Goal: Task Accomplishment & Management: Manage account settings

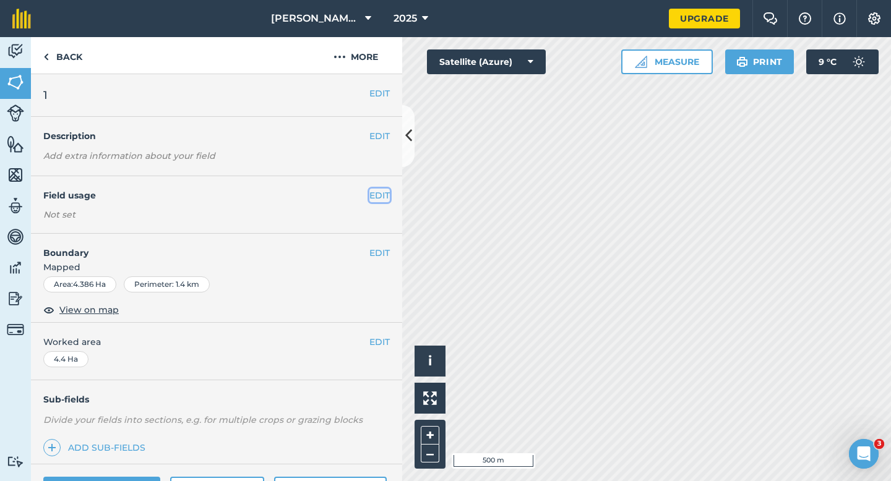
click at [383, 195] on button "EDIT" at bounding box center [379, 196] width 20 height 14
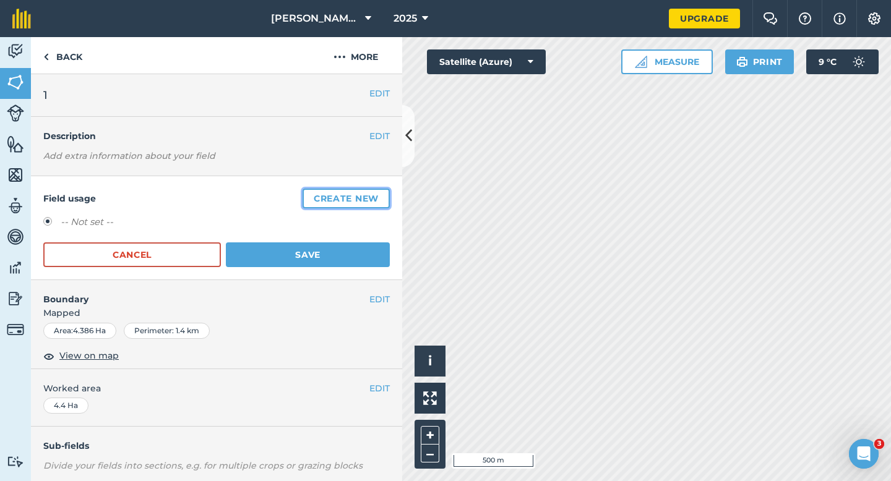
click at [381, 189] on button "Create new" at bounding box center [345, 199] width 87 height 20
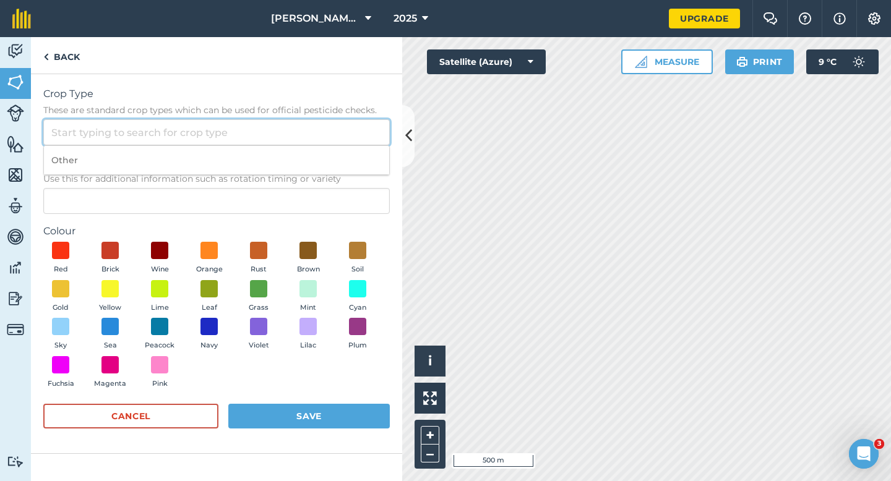
click at [363, 141] on input "Crop Type These are standard crop types which can be used for official pesticid…" at bounding box center [216, 132] width 346 height 26
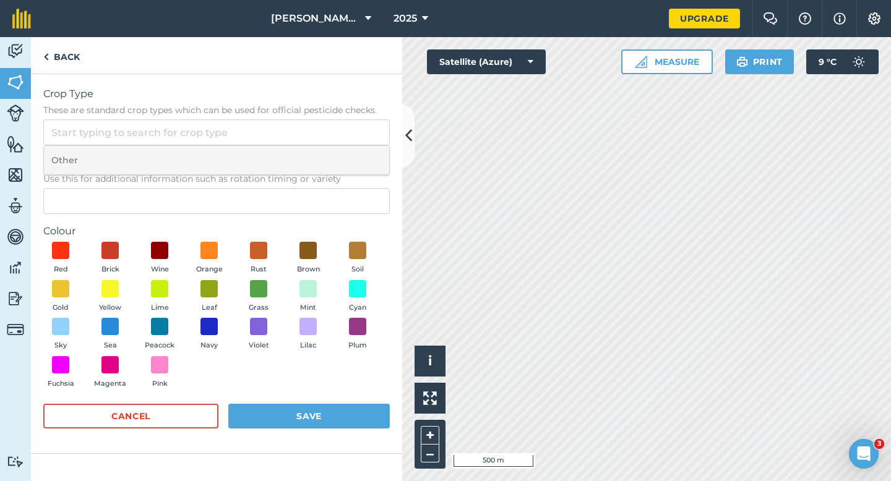
click at [363, 158] on li "Other" at bounding box center [216, 160] width 345 height 29
type input "Other"
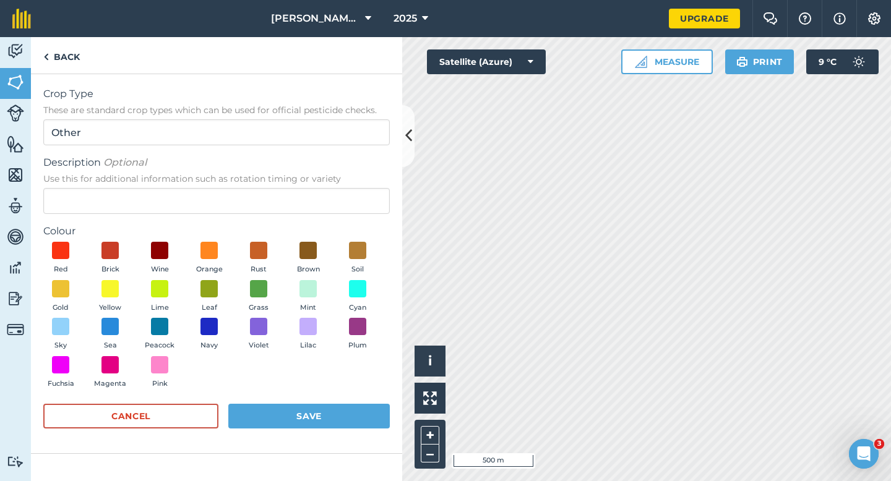
click at [361, 186] on div "Description Optional Use this for additional information such as rotation timin…" at bounding box center [216, 184] width 346 height 59
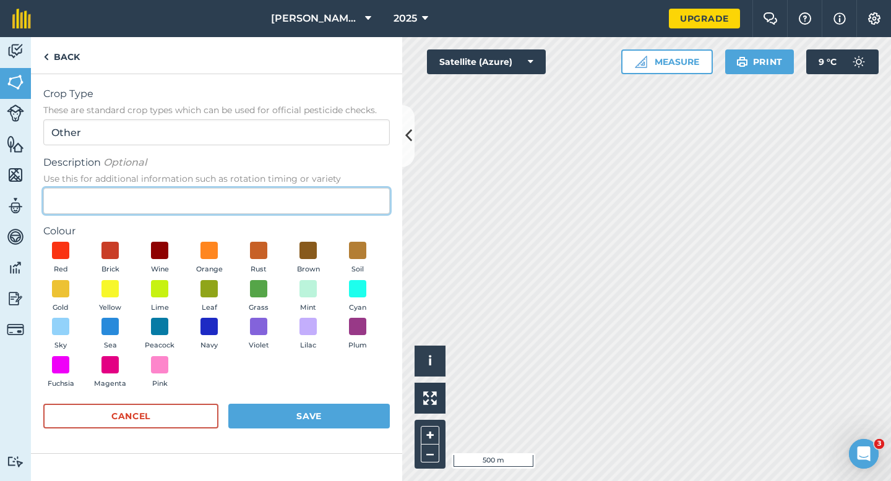
click at [362, 198] on input "Description Optional Use this for additional information such as rotation timin…" at bounding box center [216, 201] width 346 height 26
type input "Grass Seed"
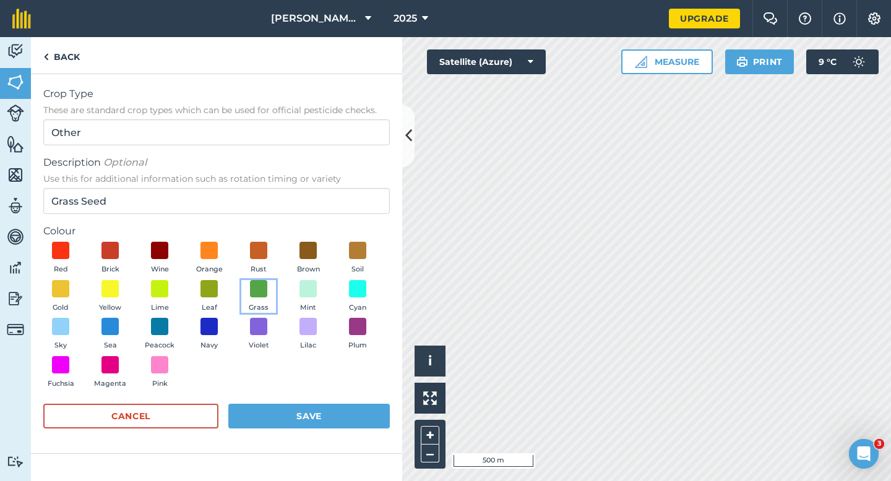
click at [268, 292] on button "Grass" at bounding box center [258, 296] width 35 height 33
click at [301, 404] on button "Save" at bounding box center [308, 416] width 161 height 25
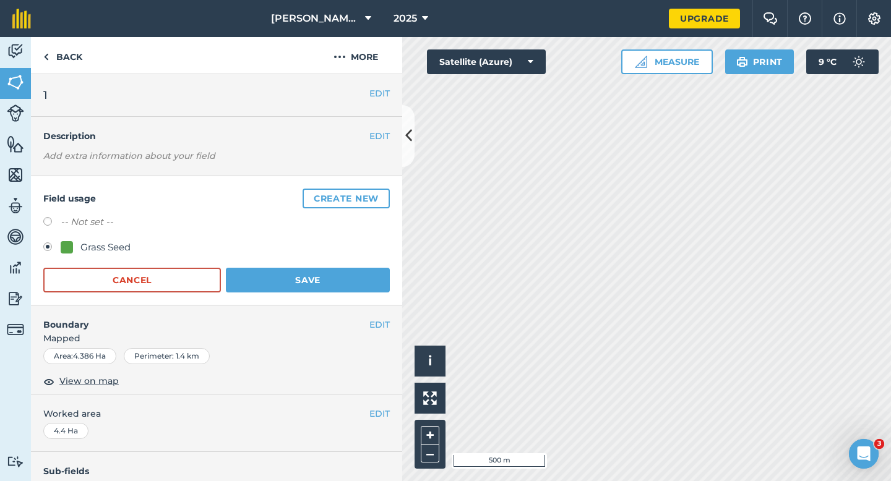
click at [360, 294] on div "Field usage Create new -- Not set -- Grass Seed Cancel Save" at bounding box center [216, 240] width 371 height 129
click at [360, 283] on button "Save" at bounding box center [308, 280] width 164 height 25
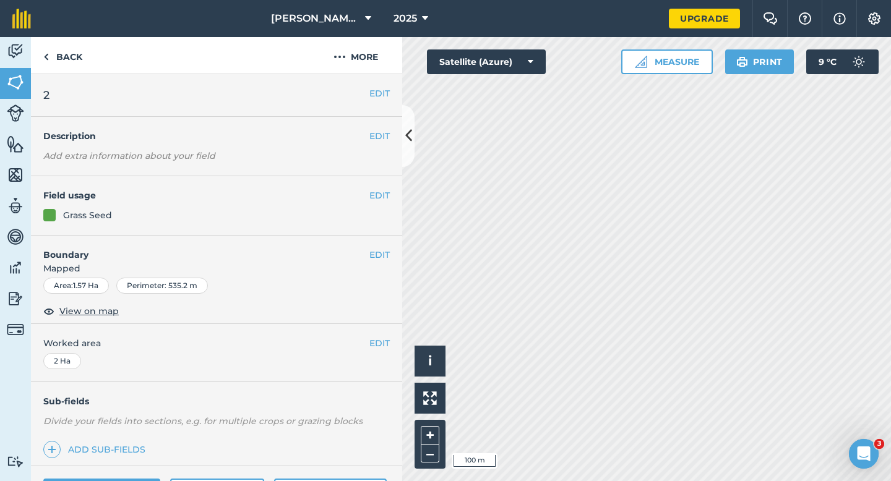
click at [382, 186] on div "EDIT Field usage Grass Seed" at bounding box center [216, 205] width 371 height 59
click at [365, 196] on h4 "Field usage" at bounding box center [206, 196] width 326 height 14
click at [370, 196] on button "EDIT" at bounding box center [379, 196] width 20 height 14
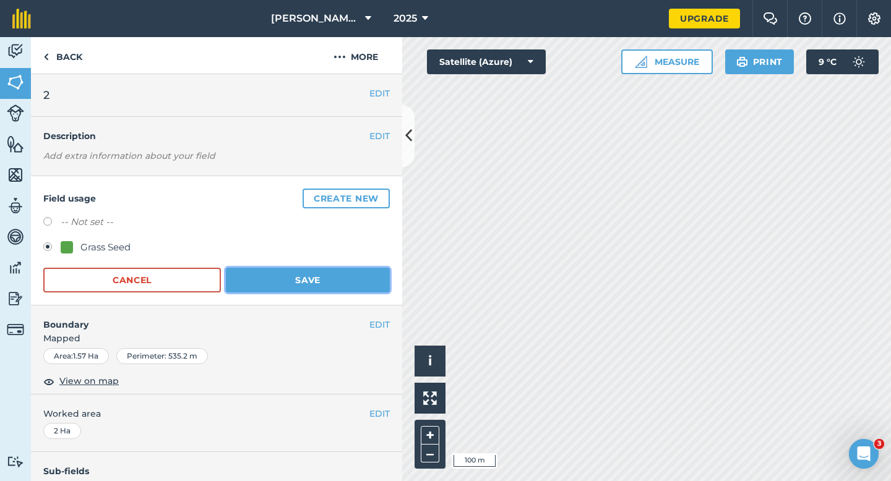
click at [254, 273] on button "Save" at bounding box center [308, 280] width 164 height 25
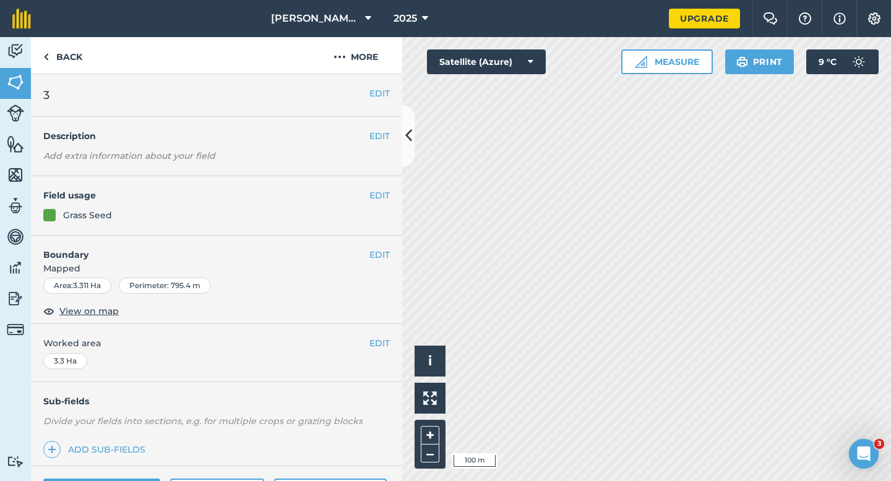
click at [365, 191] on h4 "Field usage" at bounding box center [206, 196] width 326 height 14
click at [377, 193] on button "EDIT" at bounding box center [379, 196] width 20 height 14
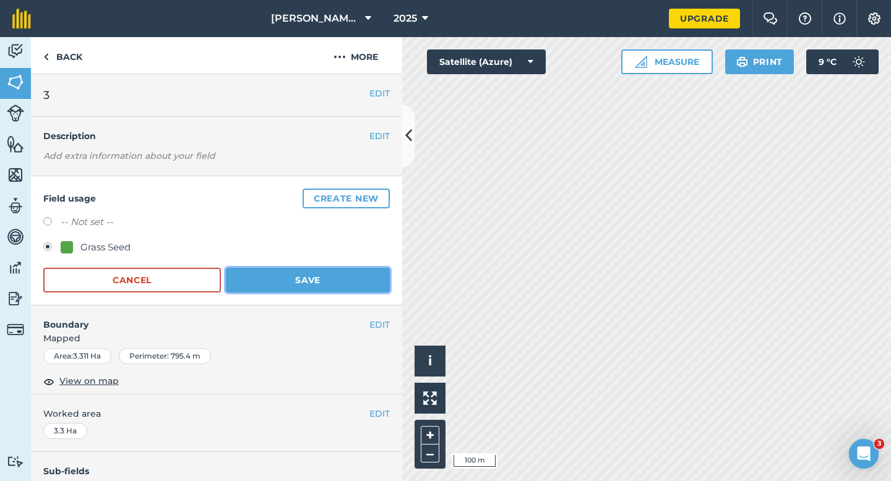
click at [303, 284] on button "Save" at bounding box center [308, 280] width 164 height 25
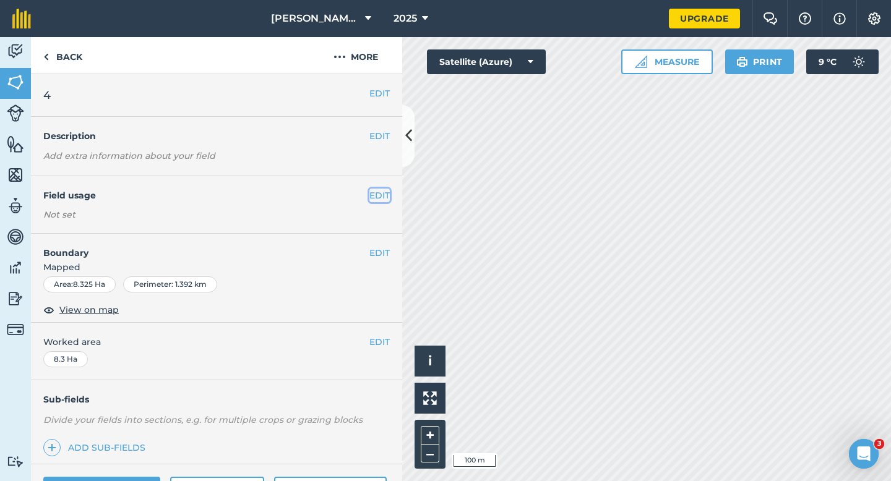
click at [385, 197] on button "EDIT" at bounding box center [379, 196] width 20 height 14
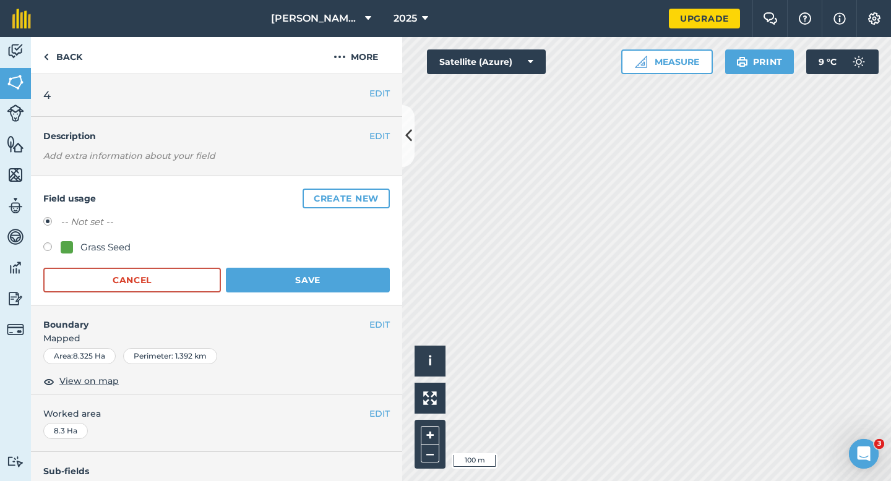
click at [103, 254] on div "Grass Seed" at bounding box center [105, 247] width 50 height 15
radio input "true"
radio input "false"
click at [258, 289] on button "Save" at bounding box center [308, 280] width 164 height 25
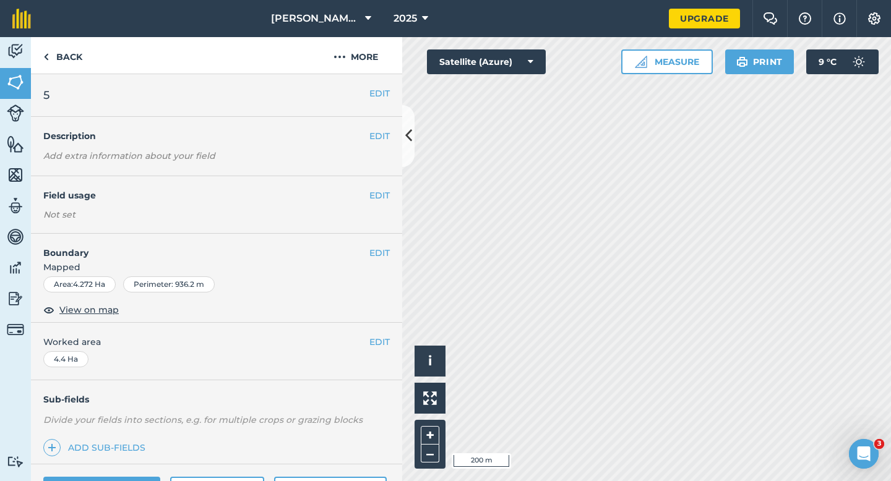
click at [372, 184] on div "EDIT Field usage Not set" at bounding box center [216, 205] width 371 height 58
click at [376, 186] on div "EDIT Field usage Not set" at bounding box center [216, 205] width 371 height 58
click at [376, 201] on button "EDIT" at bounding box center [379, 196] width 20 height 14
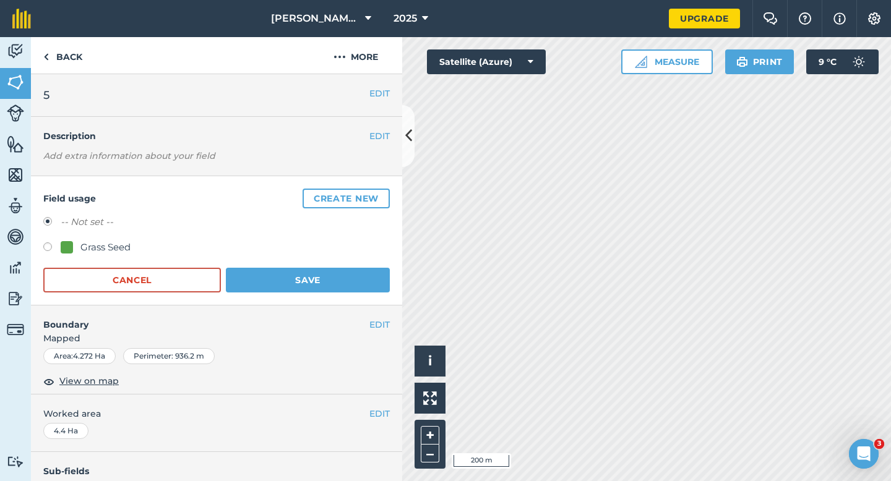
click at [59, 239] on div "-- Not set -- Grass Seed" at bounding box center [216, 236] width 346 height 43
click at [98, 242] on div "Grass Seed" at bounding box center [105, 247] width 50 height 15
radio input "true"
radio input "false"
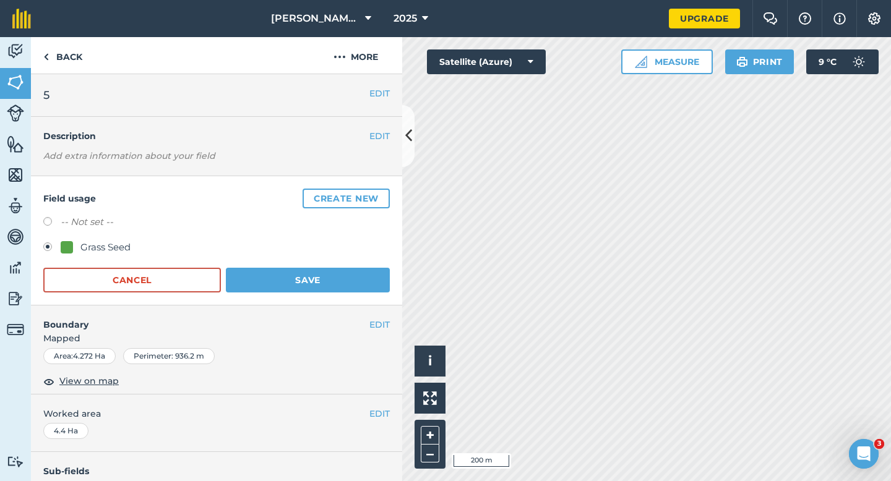
click at [265, 255] on div "Grass Seed" at bounding box center [216, 249] width 346 height 18
click at [265, 271] on button "Save" at bounding box center [308, 280] width 164 height 25
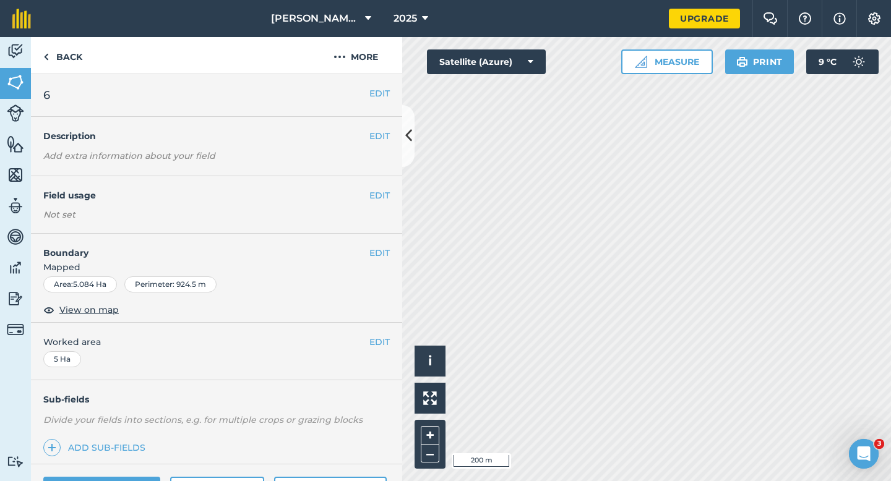
click at [365, 190] on h4 "Field usage" at bounding box center [206, 196] width 326 height 14
click at [372, 190] on button "EDIT" at bounding box center [379, 196] width 20 height 14
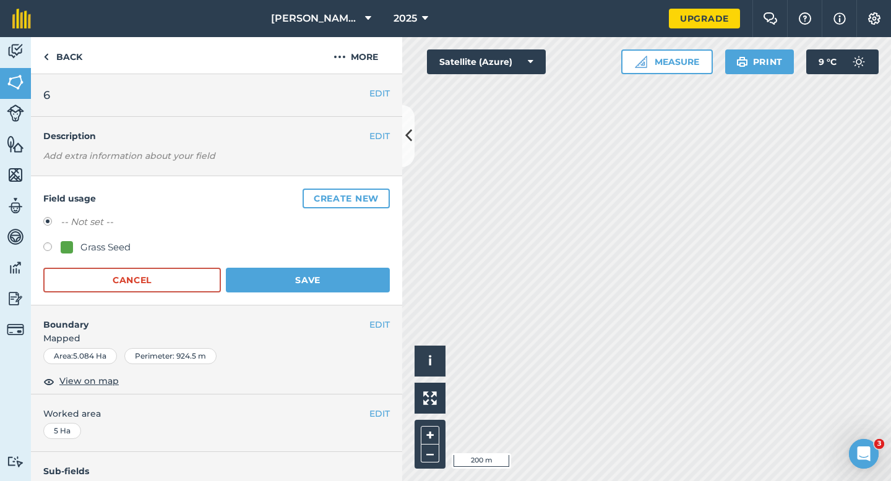
click at [95, 244] on div "Grass Seed" at bounding box center [105, 247] width 50 height 15
radio input "true"
radio input "false"
click at [280, 275] on button "Save" at bounding box center [308, 280] width 164 height 25
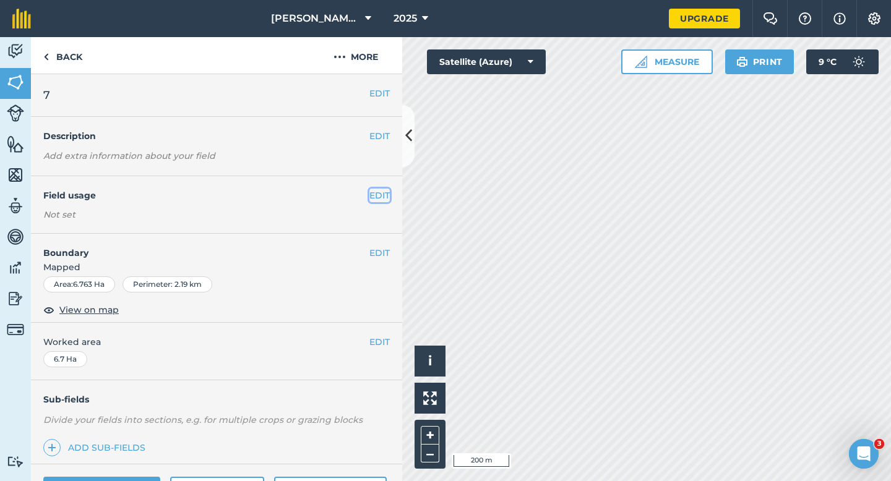
click at [378, 196] on button "EDIT" at bounding box center [379, 196] width 20 height 14
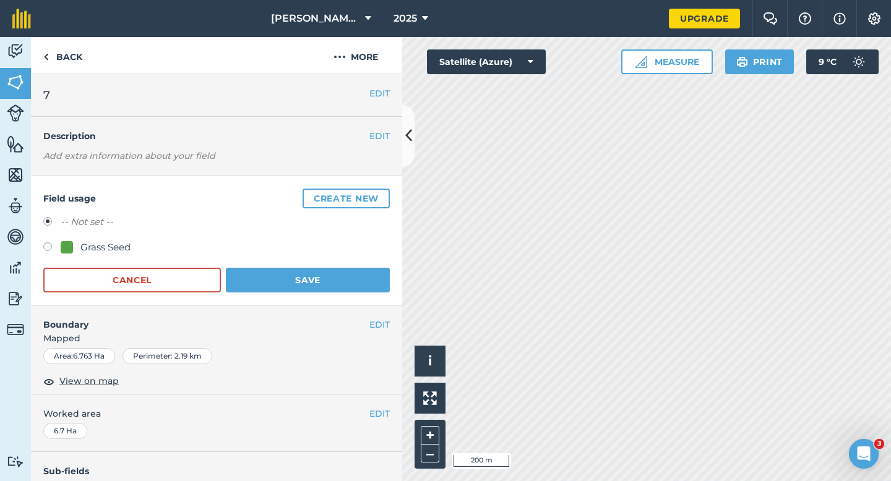
click at [72, 257] on div "Grass Seed" at bounding box center [216, 249] width 346 height 18
click at [79, 257] on div "Grass Seed" at bounding box center [216, 249] width 346 height 18
click at [95, 252] on div "Grass Seed" at bounding box center [105, 247] width 50 height 15
radio input "true"
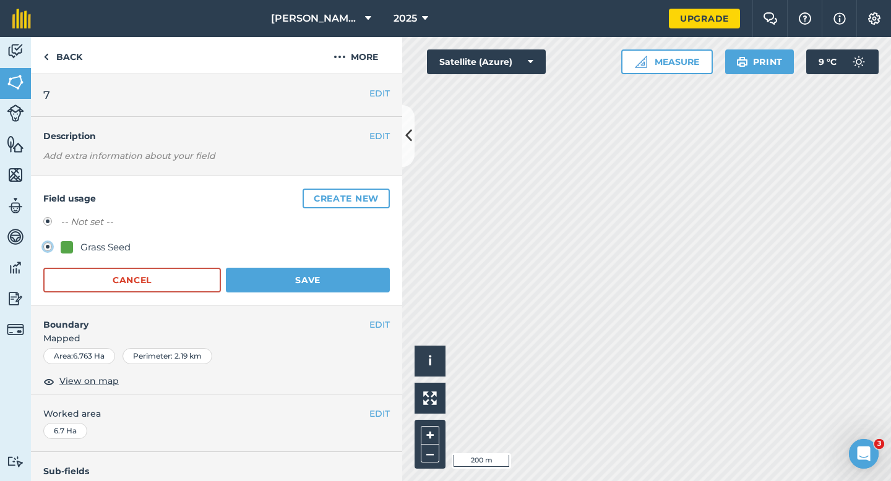
radio input "false"
click at [281, 271] on button "Save" at bounding box center [308, 280] width 164 height 25
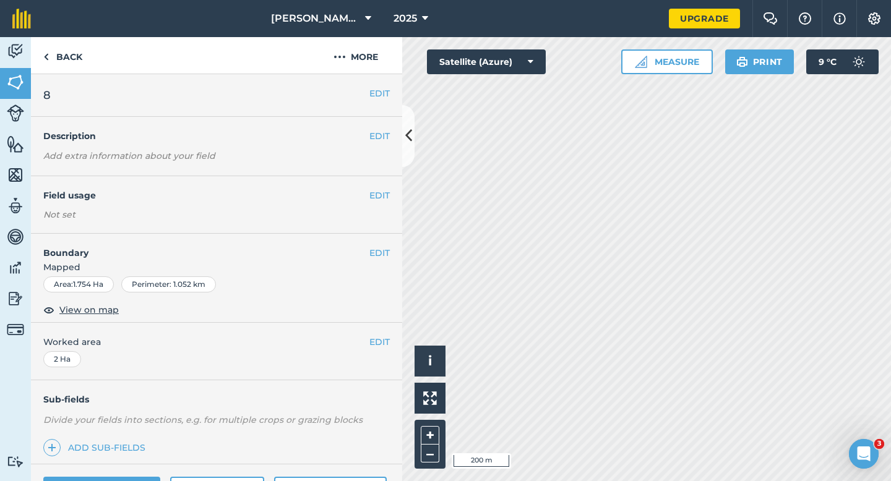
click at [365, 179] on div "EDIT Field usage Not set" at bounding box center [216, 205] width 371 height 58
click at [370, 187] on div "EDIT Field usage Not set" at bounding box center [216, 205] width 371 height 58
click at [378, 194] on button "EDIT" at bounding box center [379, 196] width 20 height 14
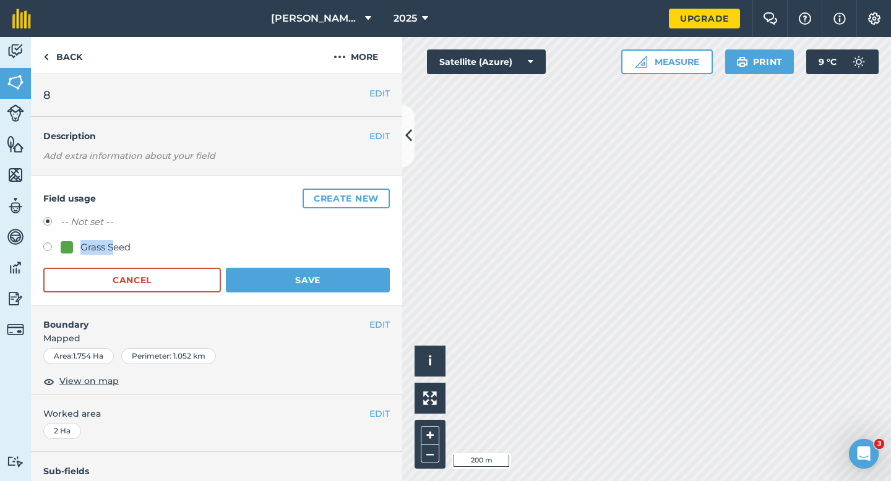
drag, startPoint x: 146, startPoint y: 233, endPoint x: 113, endPoint y: 252, distance: 37.7
click at [113, 252] on div "-- Not set -- Grass Seed" at bounding box center [216, 236] width 346 height 43
click at [113, 252] on div "Grass Seed" at bounding box center [105, 247] width 50 height 15
radio input "true"
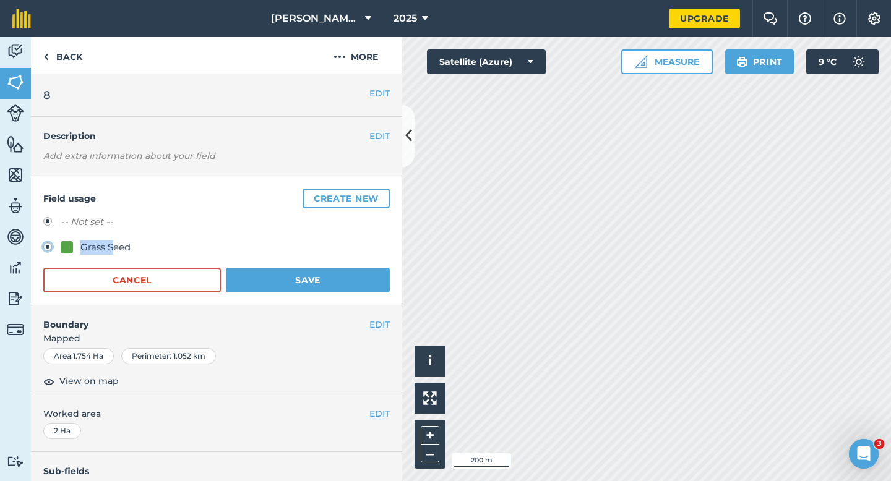
radio input "false"
click at [245, 269] on button "Save" at bounding box center [308, 280] width 164 height 25
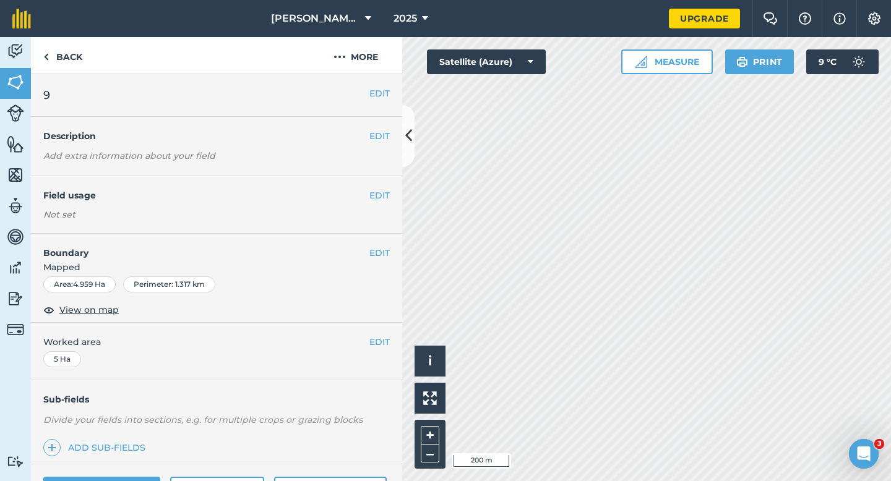
click at [378, 187] on div "EDIT Field usage Not set" at bounding box center [216, 205] width 371 height 58
click at [382, 187] on div "EDIT Field usage Not set" at bounding box center [216, 205] width 371 height 58
click at [382, 190] on button "EDIT" at bounding box center [379, 196] width 20 height 14
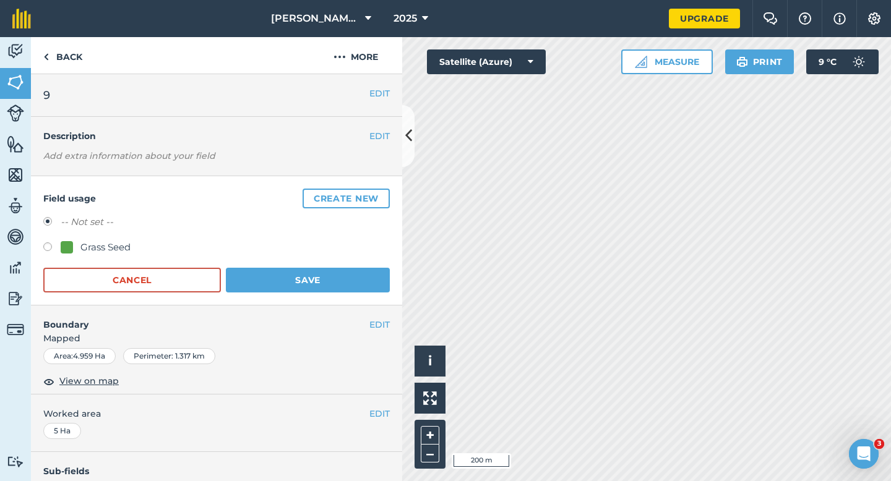
click at [122, 240] on div "Grass Seed" at bounding box center [105, 247] width 50 height 15
radio input "true"
radio input "false"
click at [213, 268] on button "Cancel" at bounding box center [131, 280] width 177 height 25
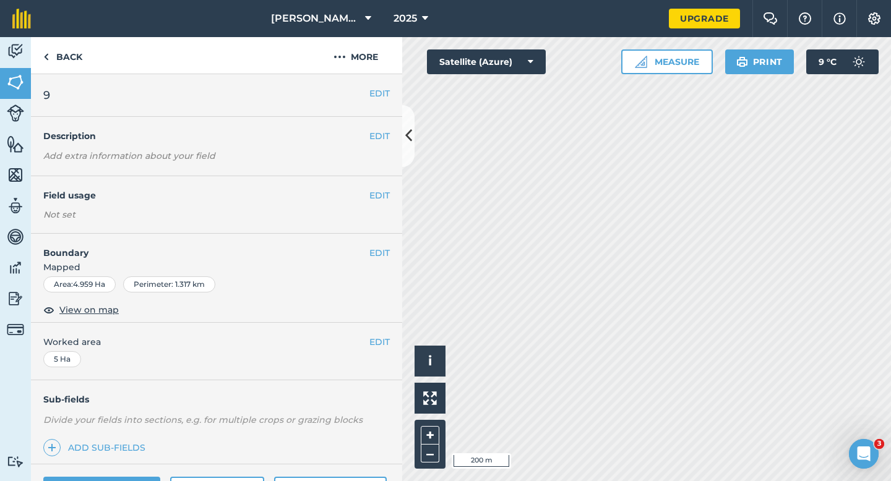
click at [252, 272] on span "Mapped" at bounding box center [216, 267] width 371 height 14
click at [378, 200] on button "EDIT" at bounding box center [379, 196] width 20 height 14
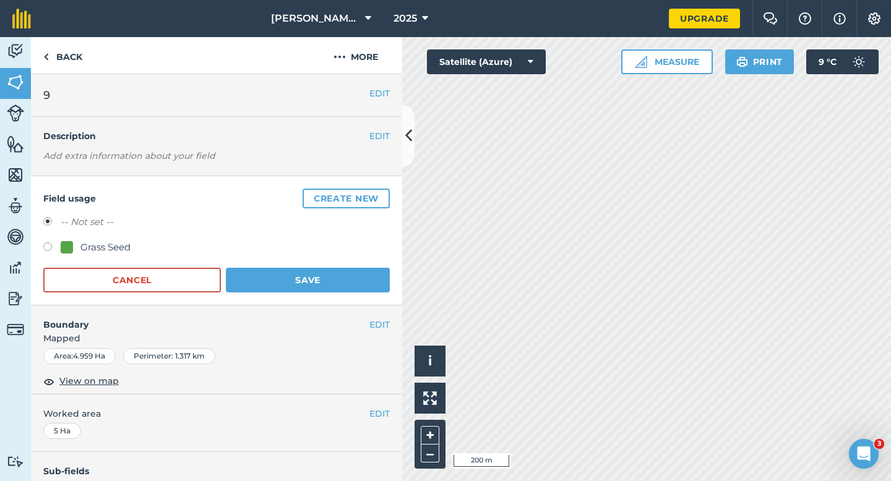
click at [127, 247] on div "Grass Seed" at bounding box center [105, 247] width 50 height 15
radio input "true"
radio input "false"
click at [263, 302] on div "Field usage Create new -- Not set -- Grass Seed Cancel Save" at bounding box center [216, 240] width 371 height 129
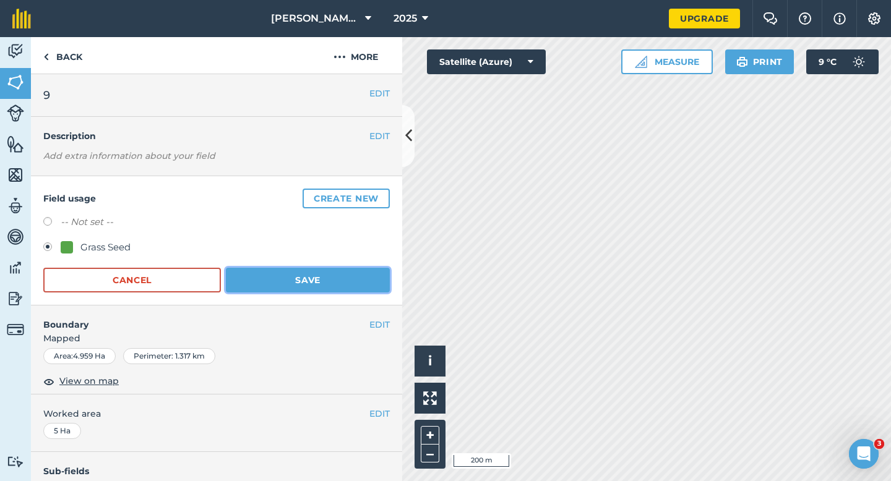
click at [277, 276] on button "Save" at bounding box center [308, 280] width 164 height 25
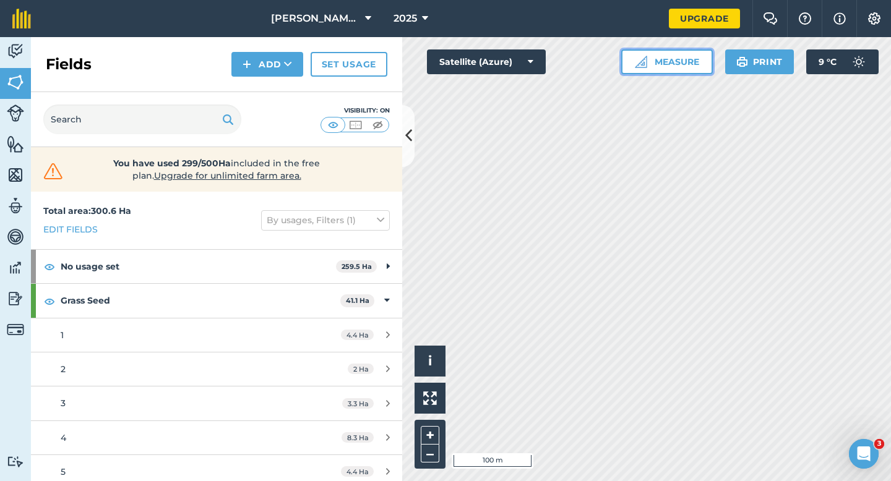
click at [680, 53] on button "Measure" at bounding box center [667, 61] width 92 height 25
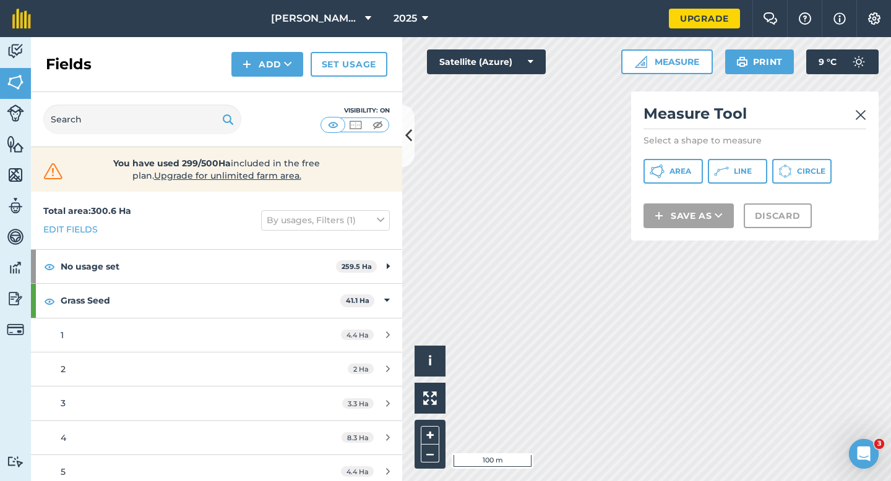
click at [686, 154] on div "Measure Tool Select a shape to measure Area Line Circle Save as Discard" at bounding box center [754, 166] width 247 height 149
click at [678, 169] on span "Area" at bounding box center [680, 171] width 22 height 10
click at [863, 109] on img at bounding box center [860, 115] width 11 height 15
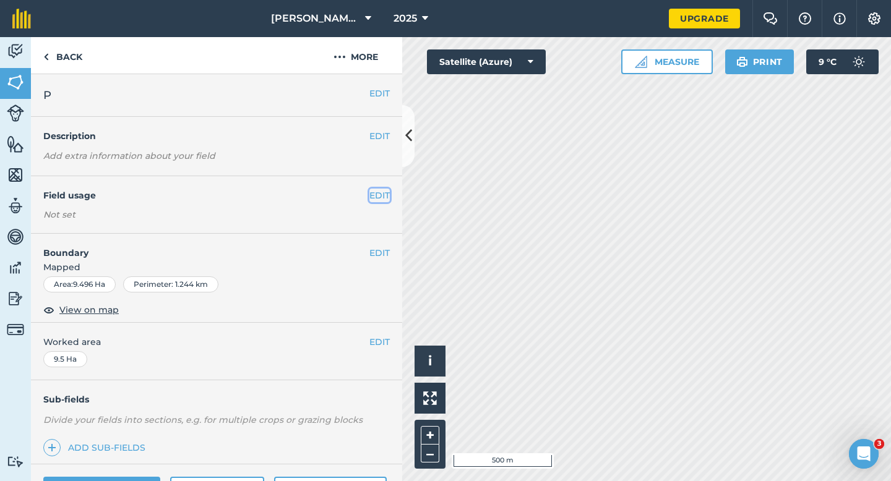
click at [380, 200] on button "EDIT" at bounding box center [379, 196] width 20 height 14
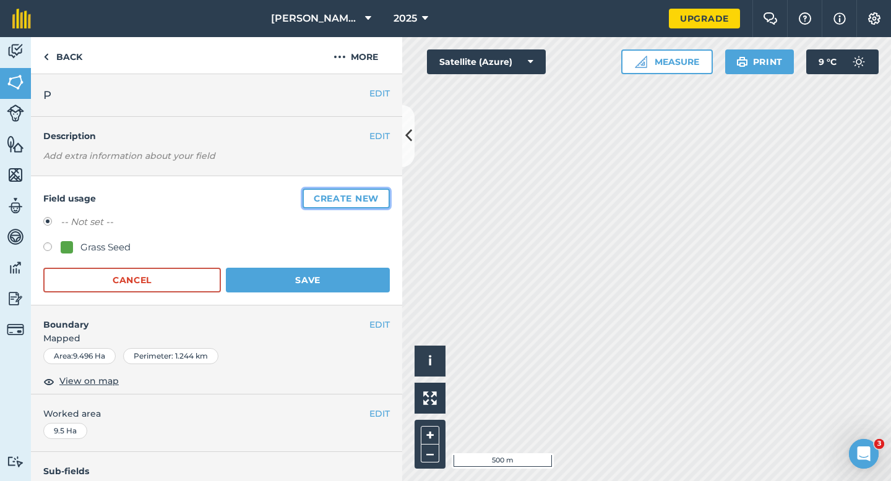
click at [380, 200] on button "Create new" at bounding box center [345, 199] width 87 height 20
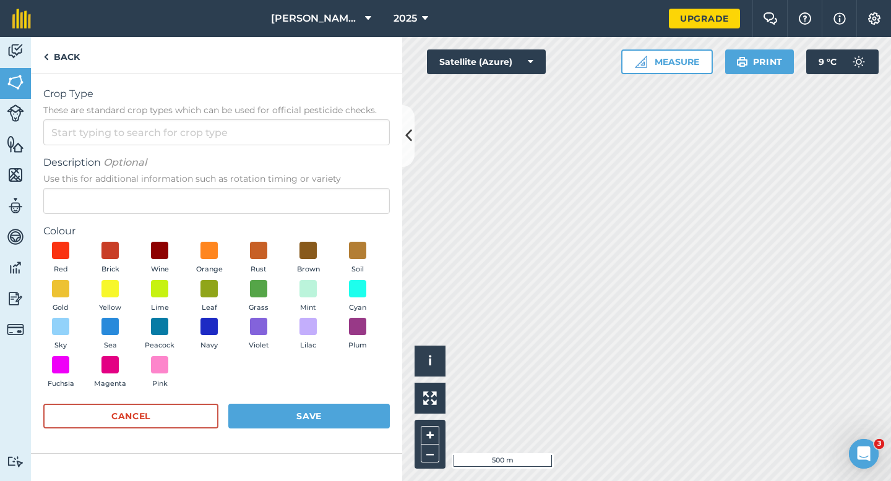
click at [333, 149] on form "Crop Type These are standard crop types which can be used for official pesticid…" at bounding box center [216, 264] width 346 height 354
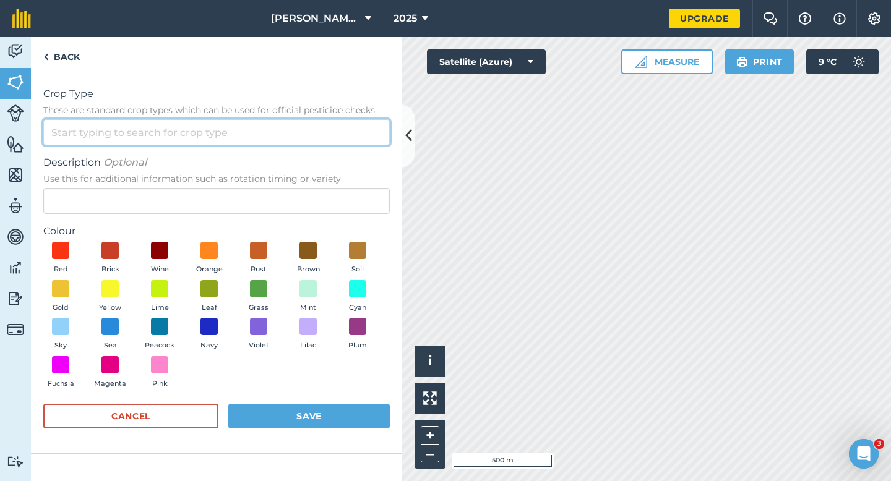
click at [333, 131] on input "Crop Type These are standard crop types which can be used for official pesticid…" at bounding box center [216, 132] width 346 height 26
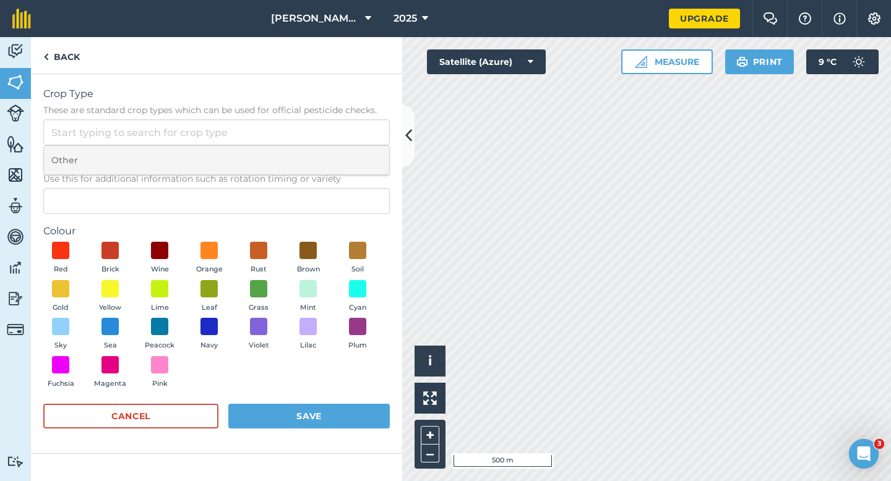
click at [333, 166] on li "Other" at bounding box center [216, 160] width 345 height 29
type input "Other"
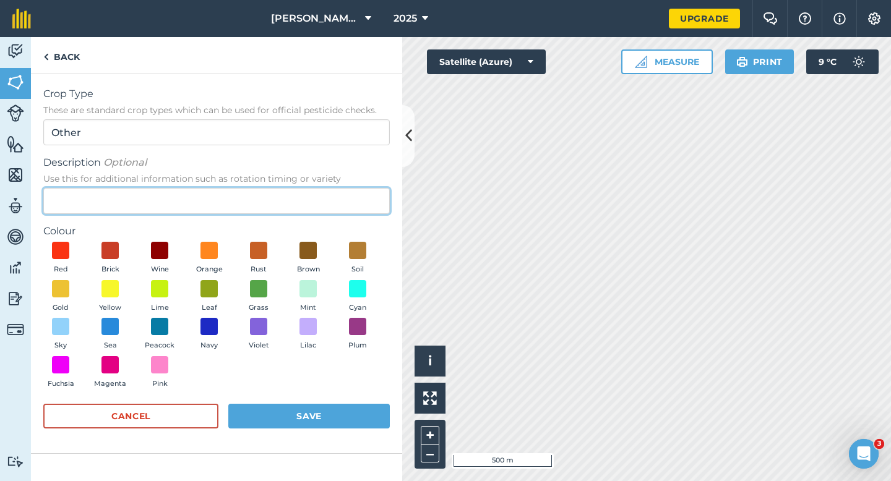
click at [333, 201] on input "Description Optional Use this for additional information such as rotation timin…" at bounding box center [216, 201] width 346 height 26
type input "Chard Seed"
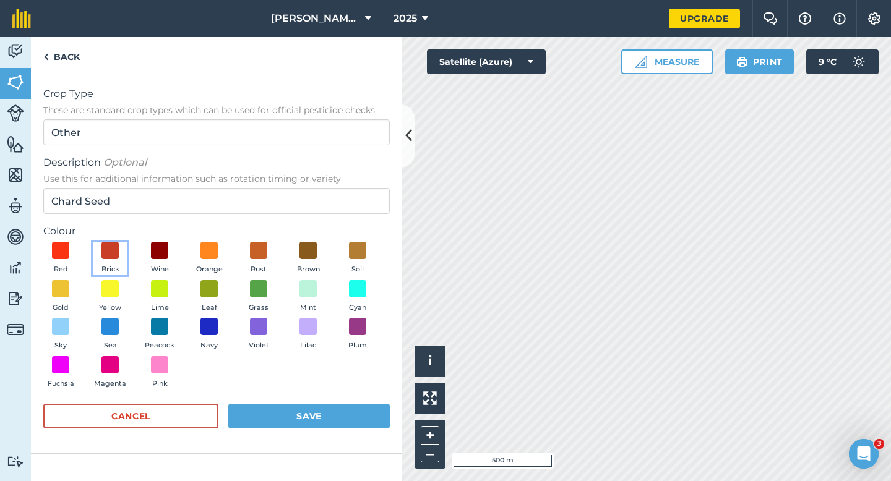
click at [125, 246] on button "Brick" at bounding box center [110, 258] width 35 height 33
click at [324, 411] on button "Save" at bounding box center [308, 416] width 161 height 25
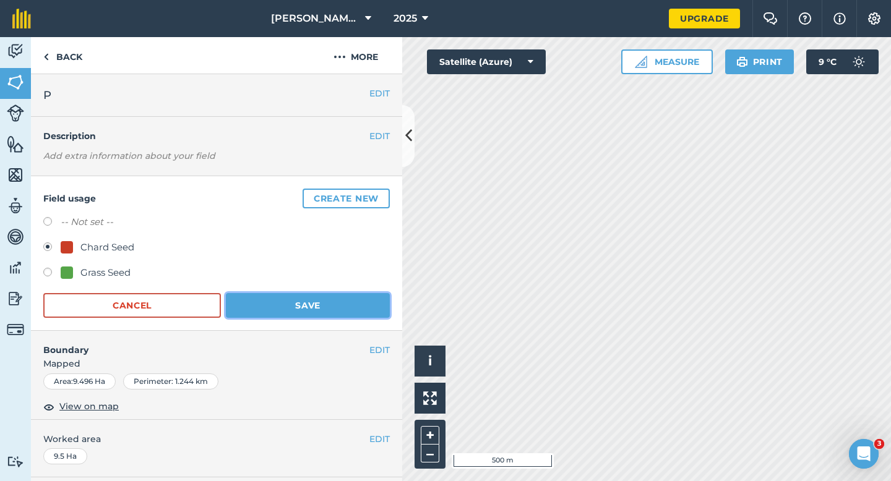
click at [346, 311] on button "Save" at bounding box center [308, 305] width 164 height 25
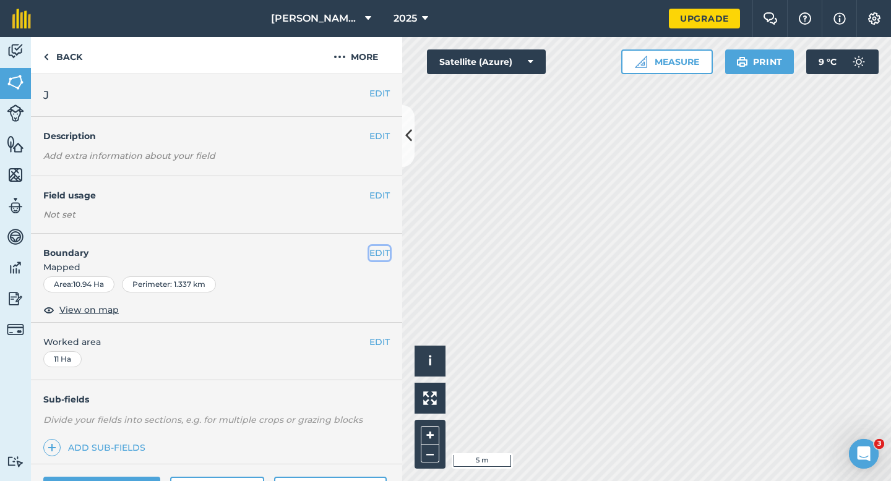
click at [378, 249] on button "EDIT" at bounding box center [379, 253] width 20 height 14
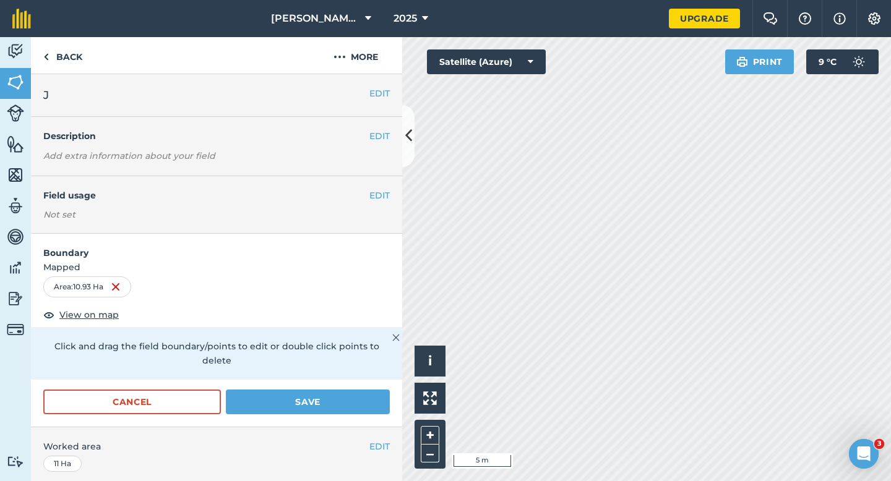
click at [344, 367] on form "Boundary Mapped Area : 10.93 Ha View on map Click and drag the field boundary/p…" at bounding box center [216, 330] width 371 height 193
click at [344, 390] on button "Save" at bounding box center [308, 402] width 164 height 25
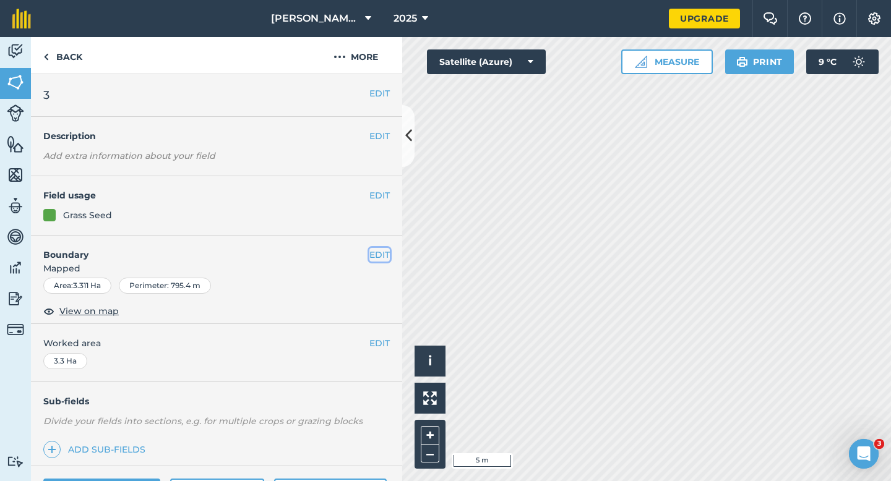
click at [369, 255] on button "EDIT" at bounding box center [379, 255] width 20 height 14
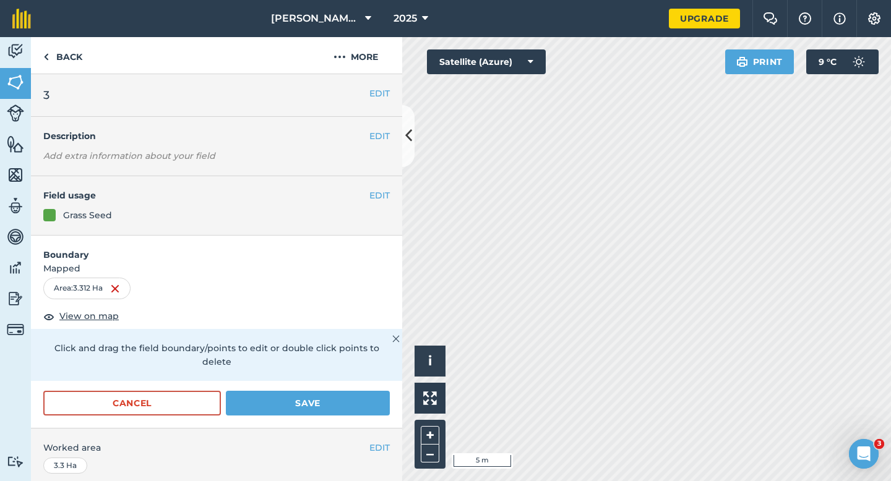
click at [391, 391] on div "Cancel Save" at bounding box center [216, 409] width 371 height 37
click at [380, 391] on button "Save" at bounding box center [308, 403] width 164 height 25
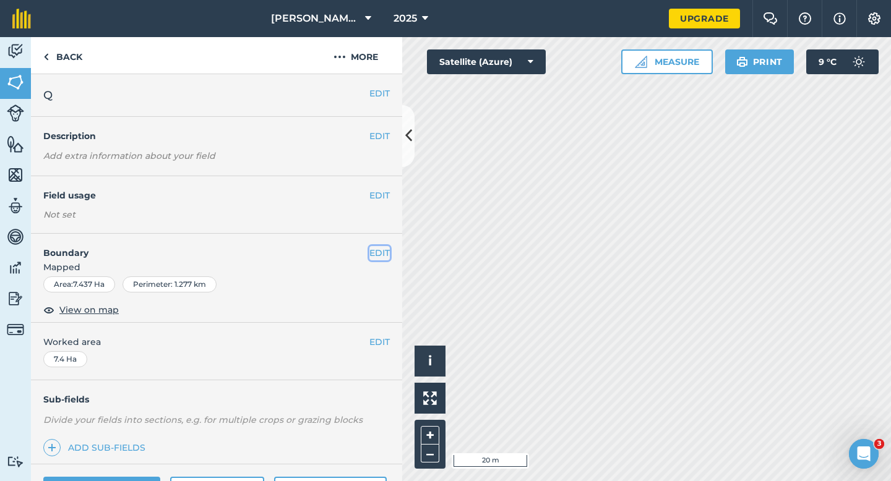
click at [369, 251] on button "EDIT" at bounding box center [379, 253] width 20 height 14
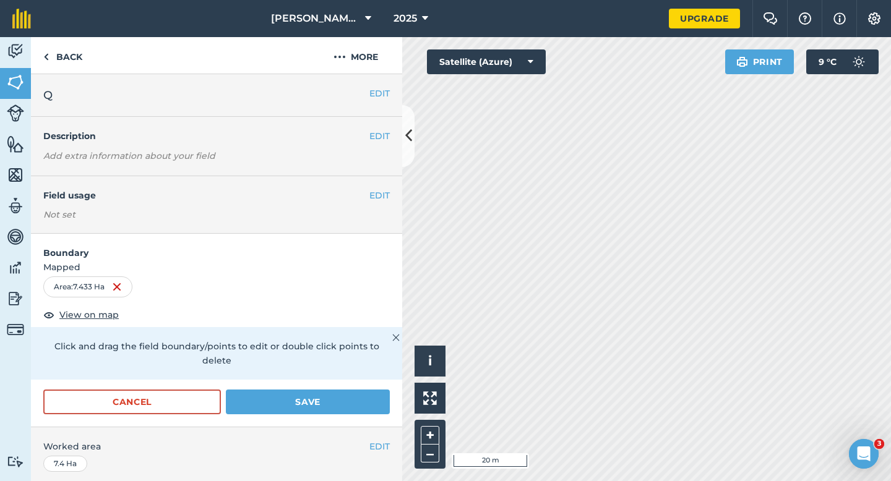
click at [365, 344] on p "Click and drag the field boundary/points to edit or double click points to dele…" at bounding box center [216, 354] width 346 height 28
click at [365, 374] on form "Boundary Mapped Area : 7.433 Ha View on map Click and drag the field boundary/p…" at bounding box center [216, 330] width 371 height 193
click at [369, 390] on button "Save" at bounding box center [308, 402] width 164 height 25
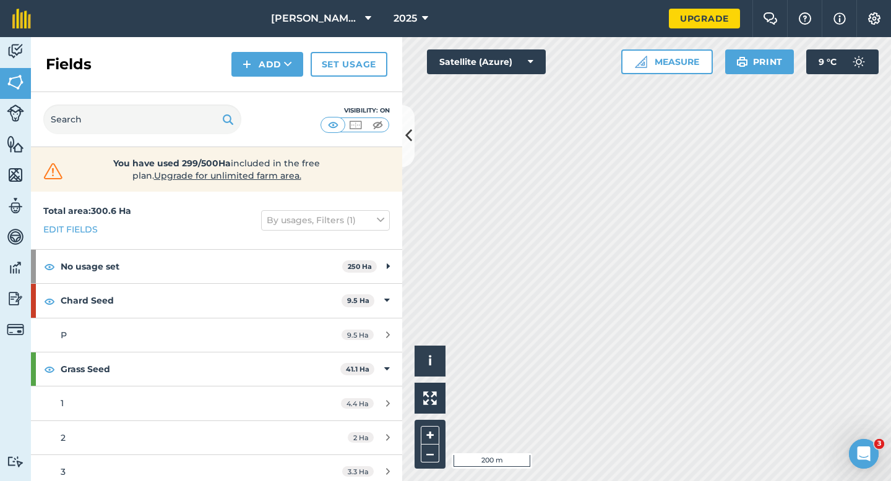
click at [694, 0] on html "[PERSON_NAME] & Sons 2025 Upgrade Farm Chat Help Info Settings Map printing is …" at bounding box center [445, 240] width 891 height 481
click at [266, 75] on button "Add" at bounding box center [267, 64] width 72 height 25
click at [266, 96] on link "Draw" at bounding box center [267, 92] width 68 height 27
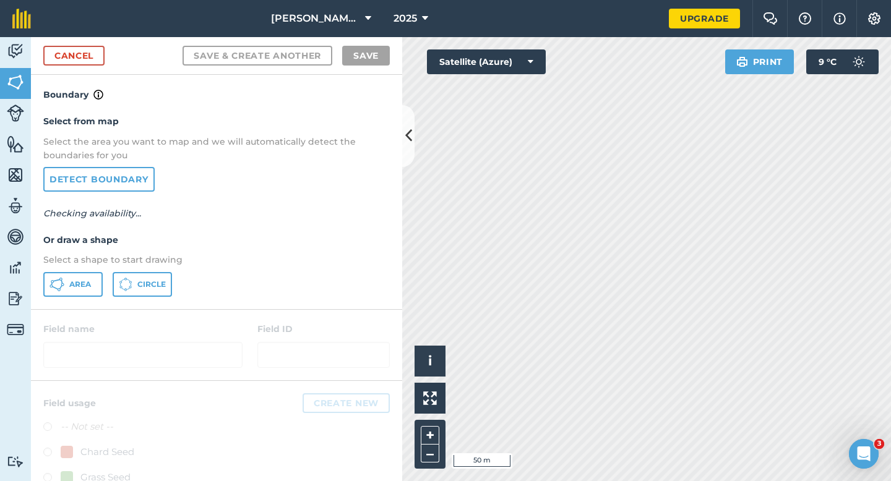
click at [67, 301] on div "Select from map Select the area you want to map and we will automatically detec…" at bounding box center [216, 205] width 371 height 207
click at [69, 291] on button "Area" at bounding box center [72, 284] width 59 height 25
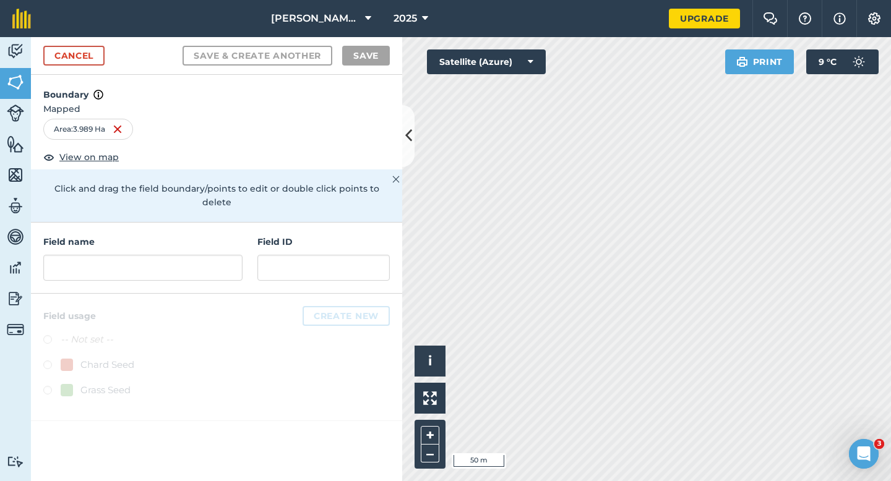
click at [170, 267] on div "Field name Field ID" at bounding box center [216, 258] width 371 height 71
click at [170, 263] on input "text" at bounding box center [142, 268] width 199 height 26
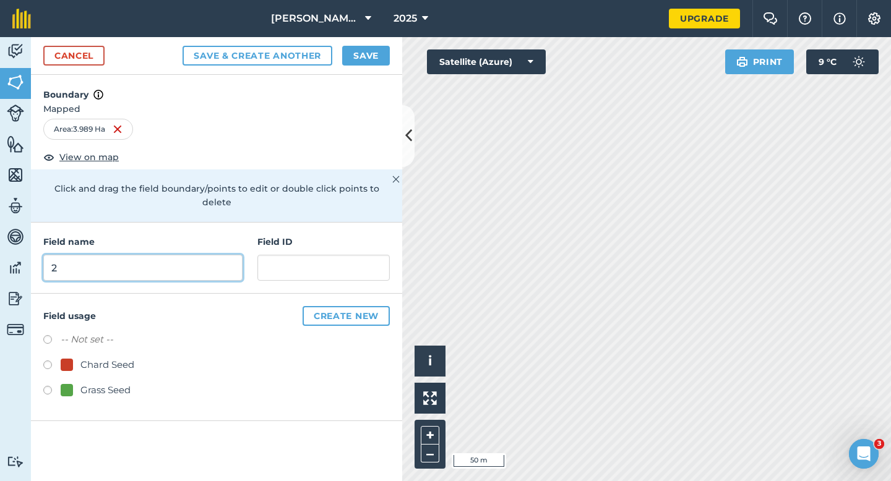
type input "2"
click at [372, 56] on button "Save" at bounding box center [366, 56] width 48 height 20
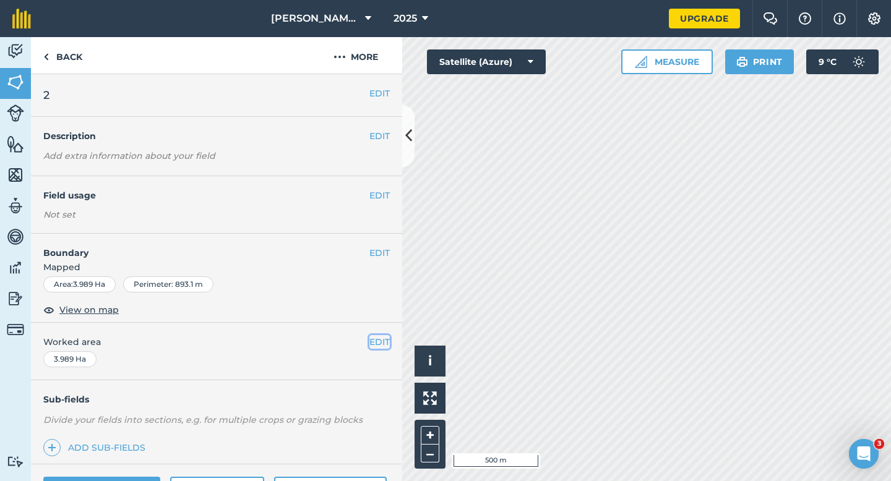
click at [377, 338] on button "EDIT" at bounding box center [379, 342] width 20 height 14
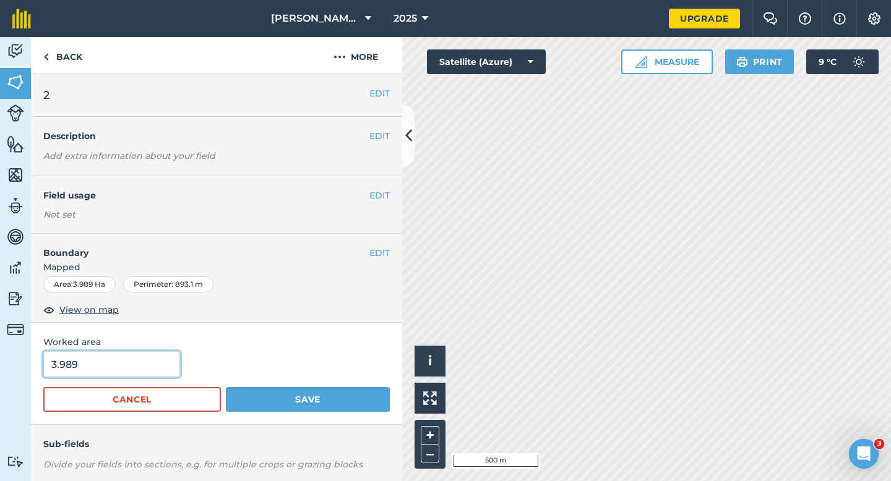
click at [100, 369] on input "3.989" at bounding box center [111, 364] width 137 height 26
type input "4"
click at [226, 387] on button "Save" at bounding box center [308, 399] width 164 height 25
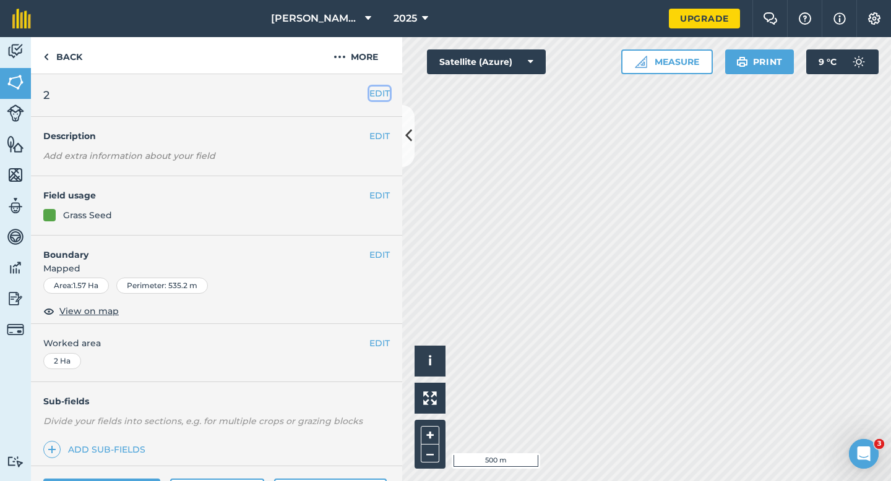
click at [388, 93] on button "EDIT" at bounding box center [379, 94] width 20 height 14
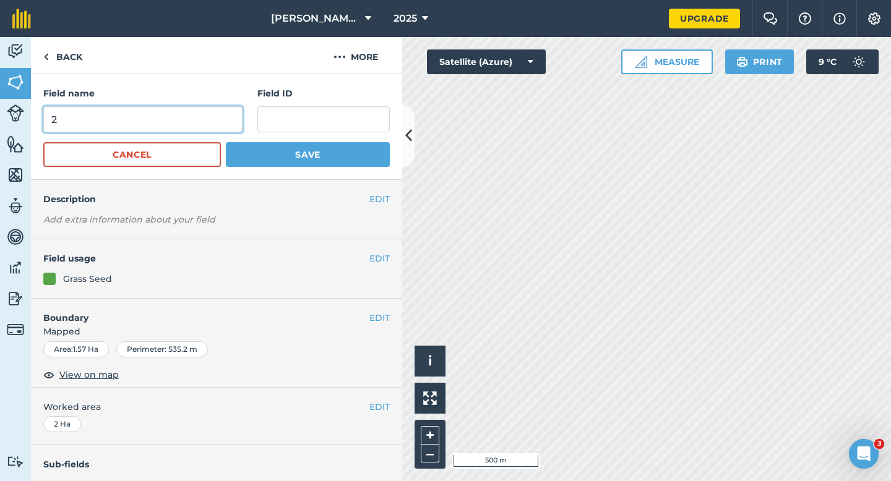
click at [199, 111] on input "2" at bounding box center [142, 119] width 199 height 26
type input "3"
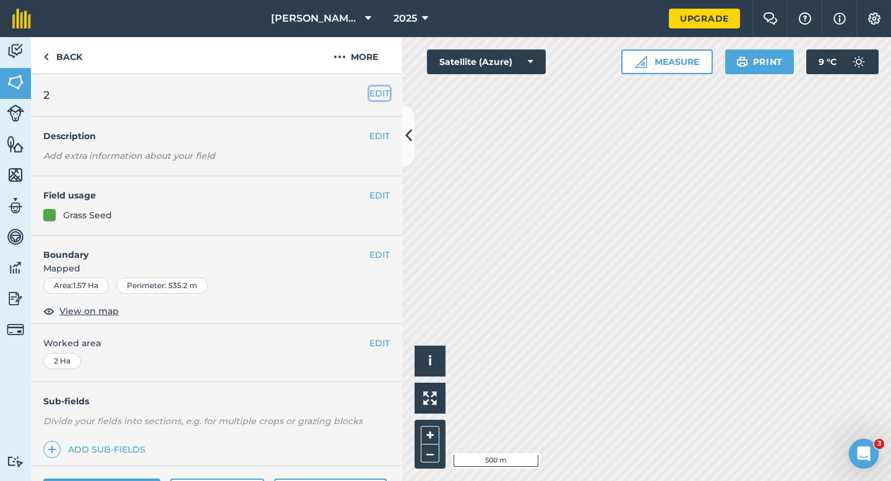
click at [389, 88] on button "EDIT" at bounding box center [379, 94] width 20 height 14
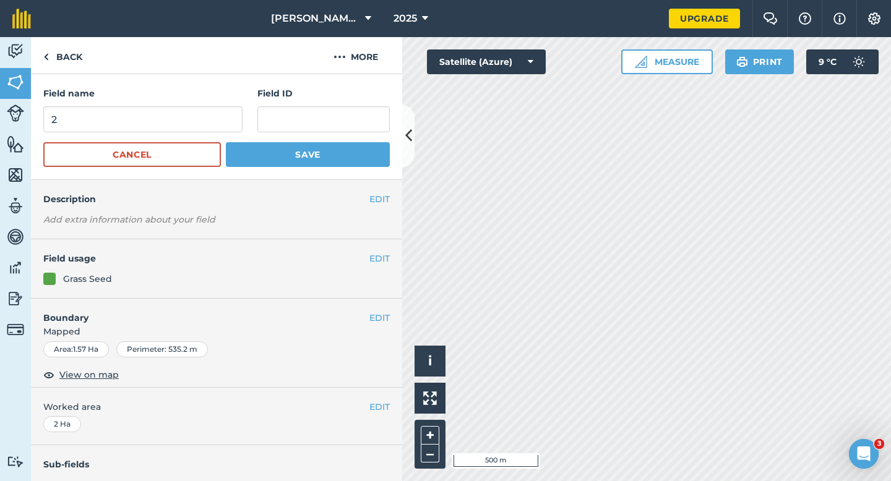
click at [189, 141] on form "Field name 2 Field ID Cancel Save" at bounding box center [216, 127] width 346 height 80
click at [192, 132] on form "Field name 2 Field ID Cancel Save" at bounding box center [216, 127] width 346 height 80
click at [192, 127] on input "2" at bounding box center [142, 119] width 199 height 26
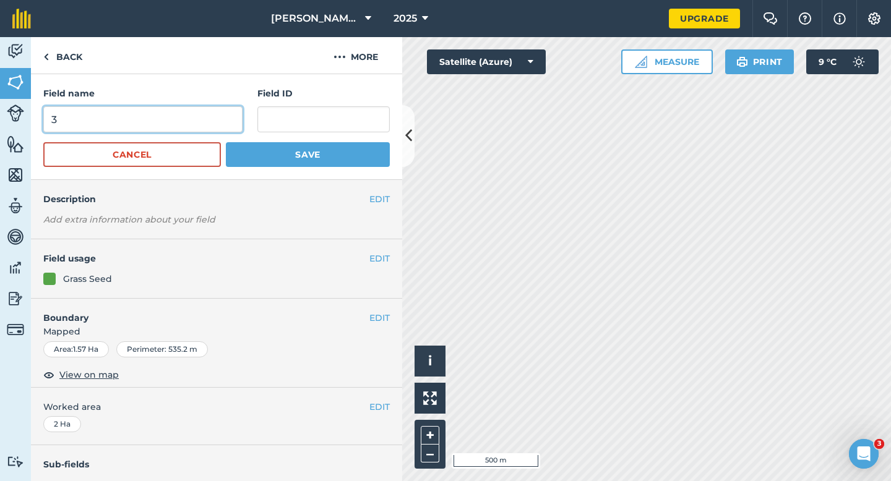
type input "3"
click at [226, 142] on button "Save" at bounding box center [308, 154] width 164 height 25
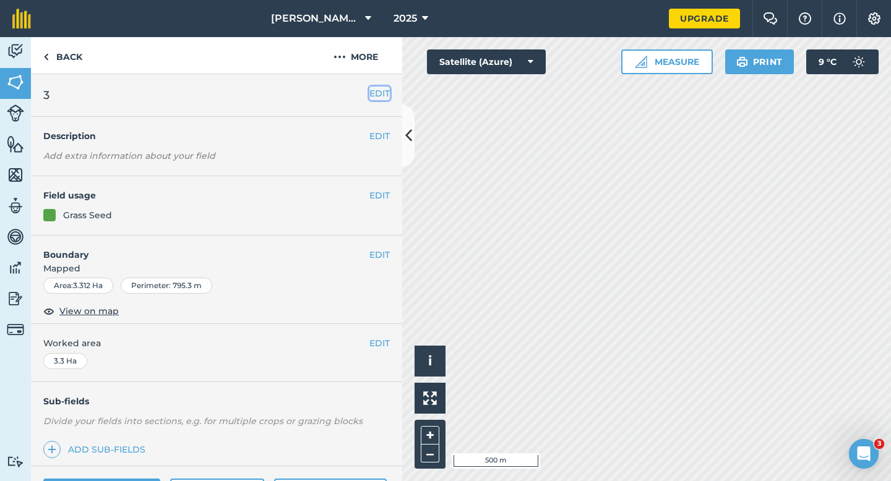
click at [386, 88] on button "EDIT" at bounding box center [379, 94] width 20 height 14
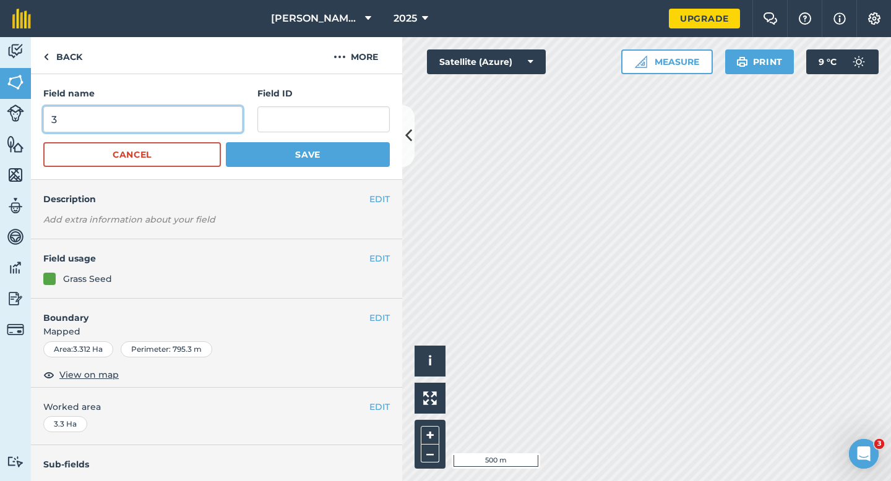
click at [221, 132] on input "3" at bounding box center [142, 119] width 199 height 26
type input "4"
click at [226, 142] on button "Save" at bounding box center [308, 154] width 164 height 25
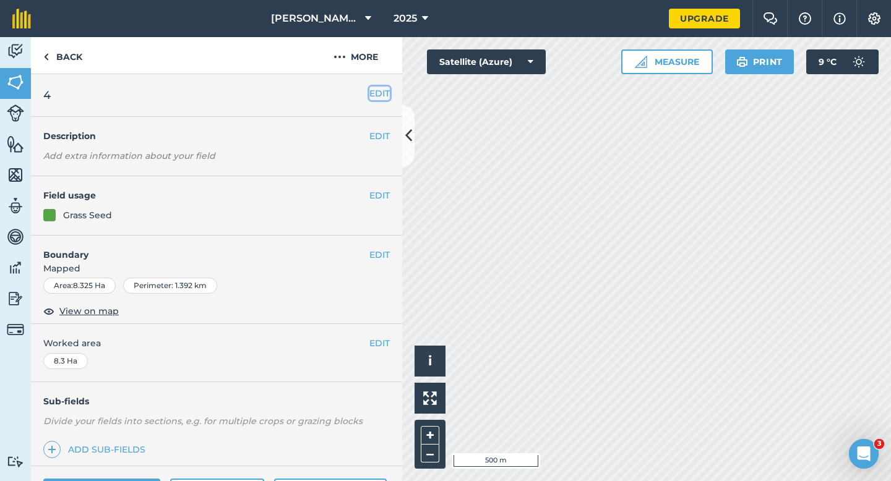
click at [374, 90] on button "EDIT" at bounding box center [379, 94] width 20 height 14
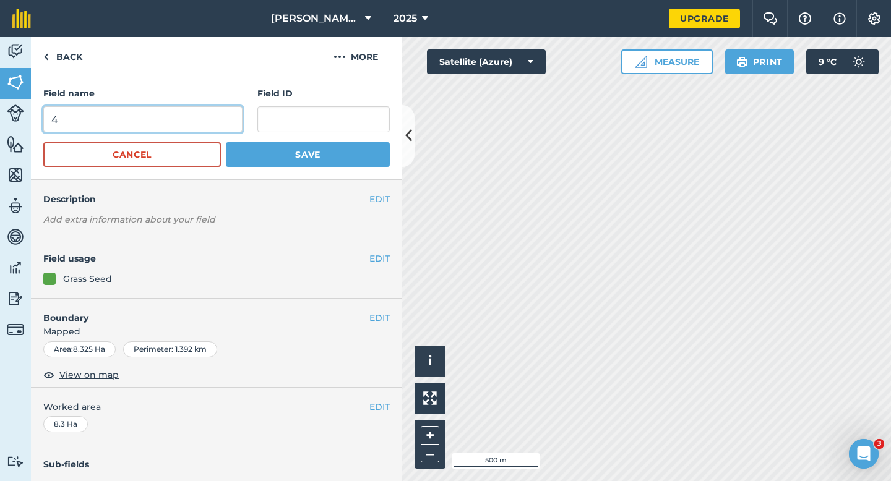
click at [196, 119] on input "4" at bounding box center [142, 119] width 199 height 26
type input "5"
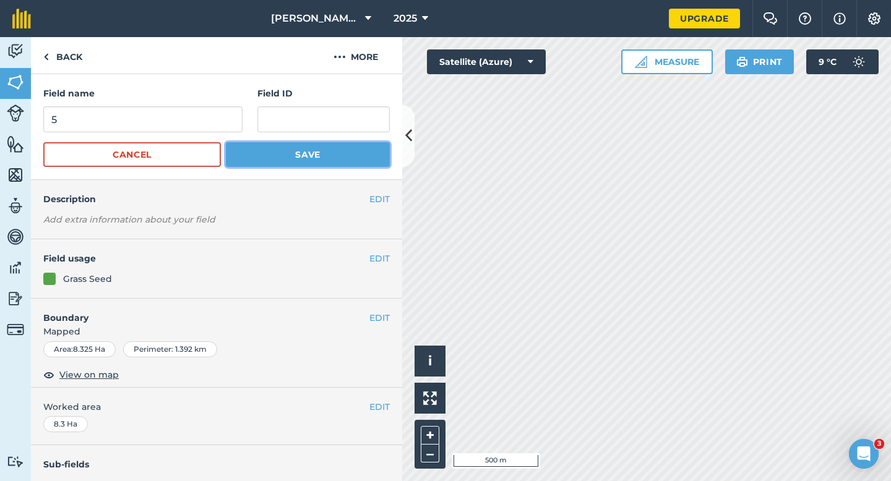
click at [347, 159] on button "Save" at bounding box center [308, 154] width 164 height 25
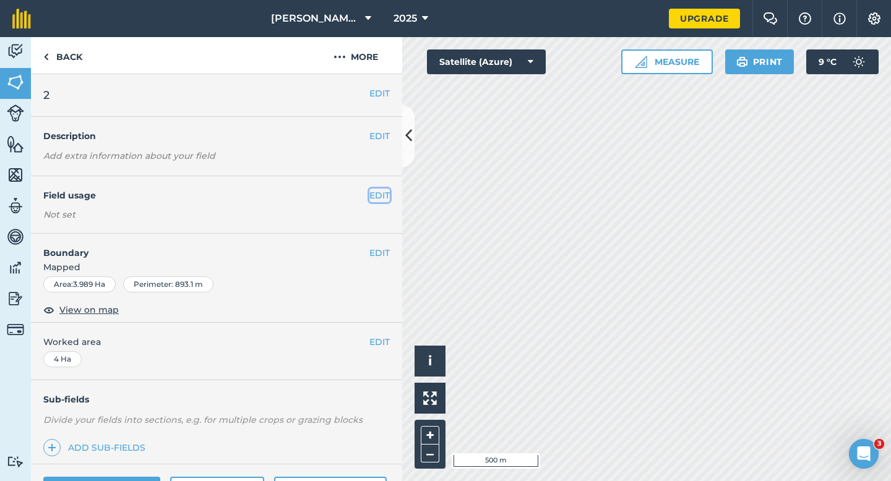
click at [379, 192] on button "EDIT" at bounding box center [379, 196] width 20 height 14
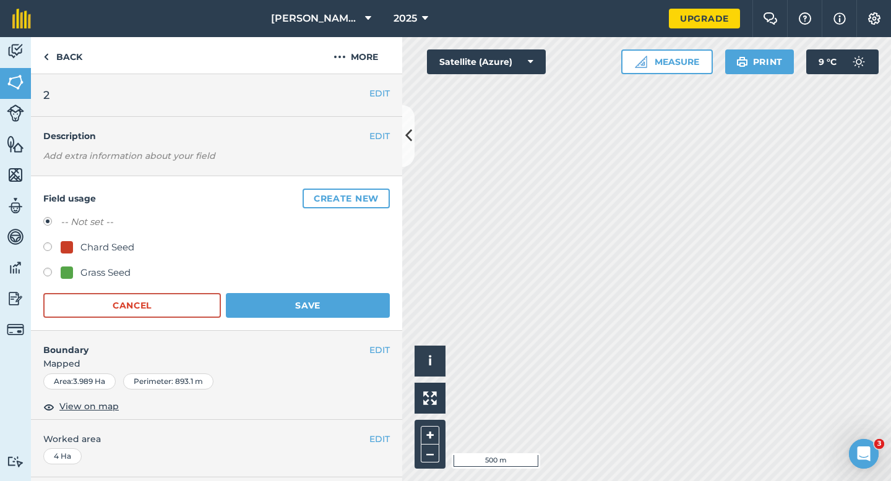
click at [114, 280] on div "Grass Seed" at bounding box center [216, 274] width 346 height 18
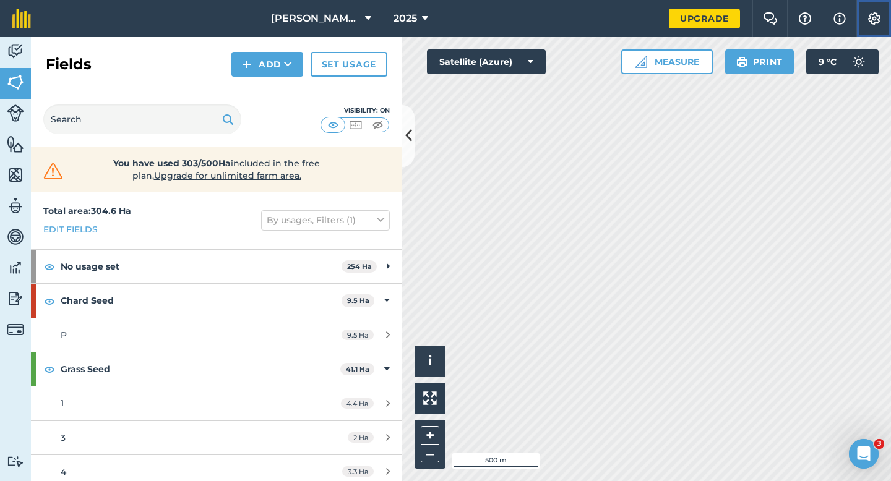
click at [876, 29] on button "Settings" at bounding box center [873, 18] width 35 height 37
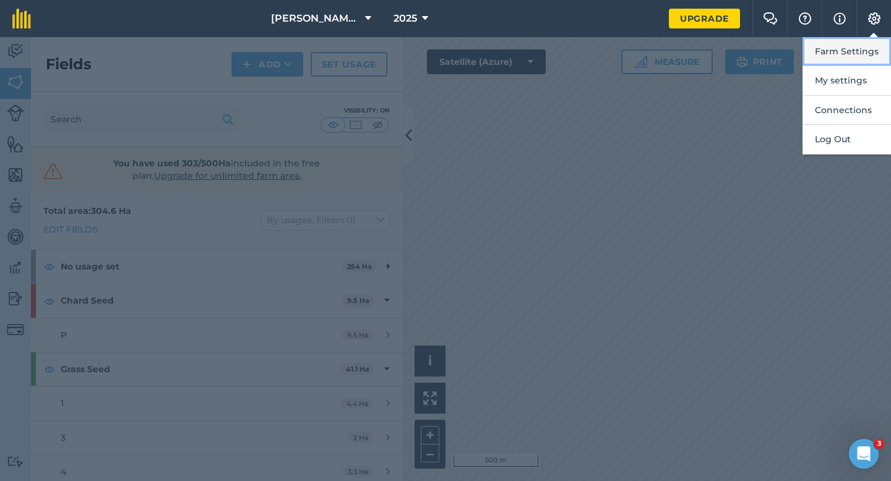
click at [868, 43] on button "Farm Settings" at bounding box center [846, 51] width 88 height 29
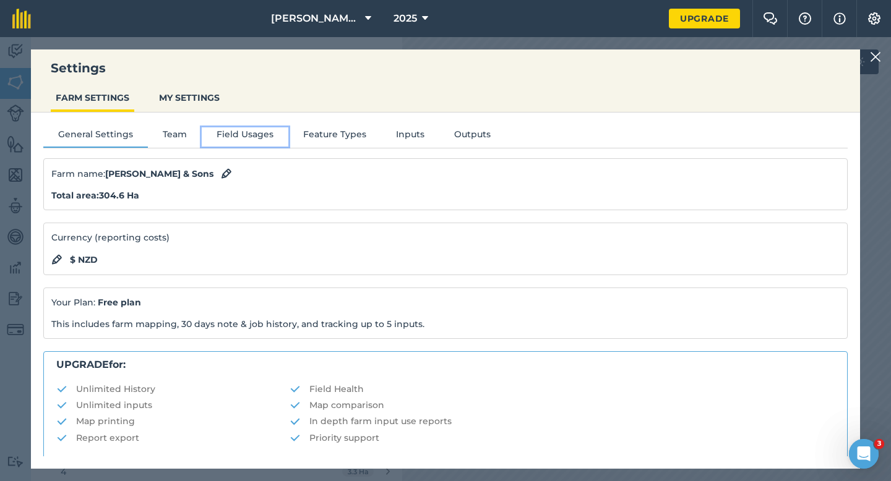
click at [262, 132] on button "Field Usages" at bounding box center [245, 136] width 87 height 19
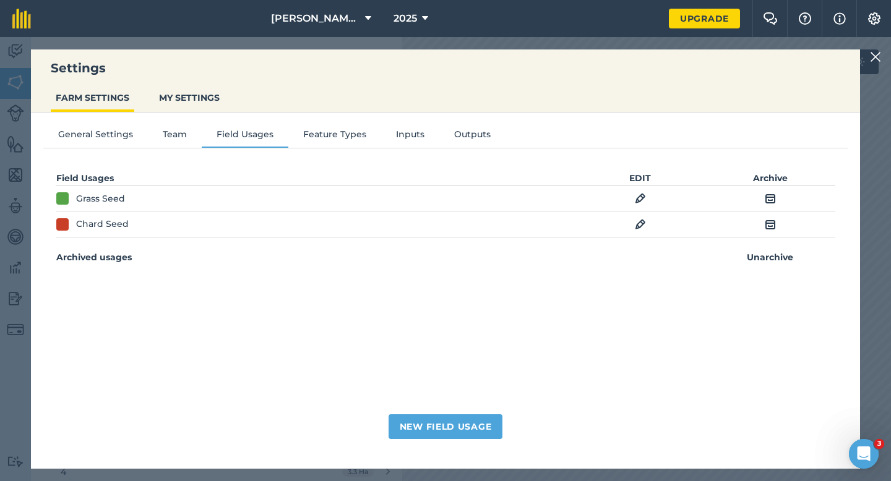
click at [640, 191] on img at bounding box center [640, 198] width 11 height 15
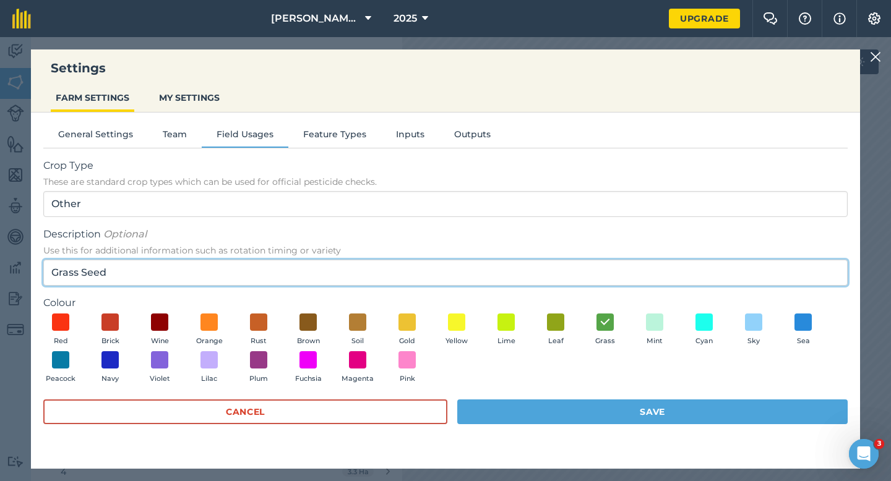
click at [189, 268] on input "Grass Seed" at bounding box center [445, 273] width 804 height 26
type input "Grass"
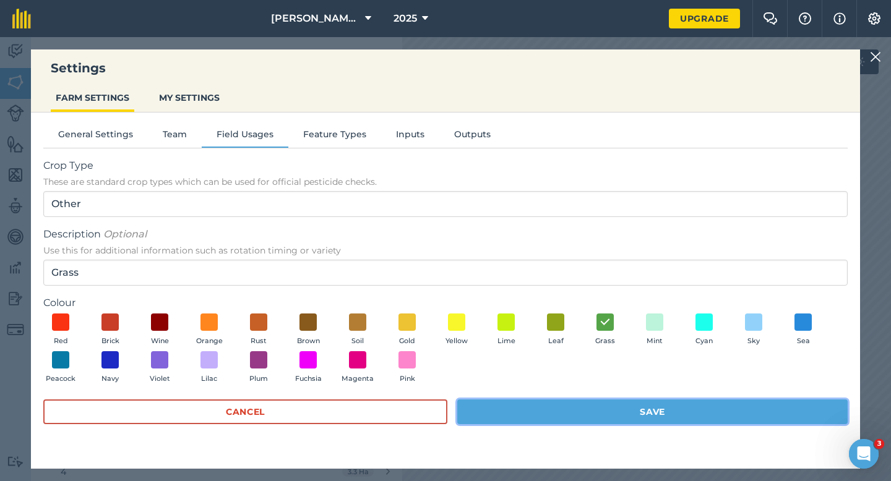
click at [497, 409] on button "Save" at bounding box center [652, 412] width 390 height 25
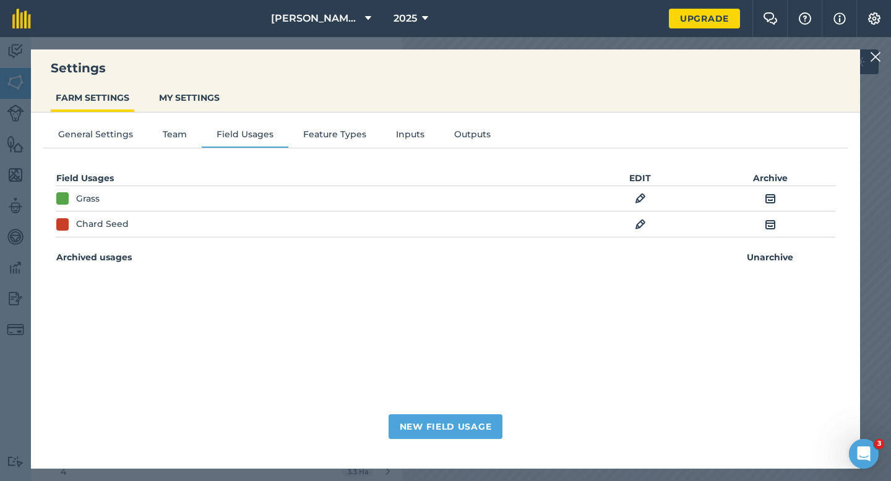
click at [876, 66] on div "Settings FARM SETTINGS MY SETTINGS General Settings Team Field Usages Feature T…" at bounding box center [445, 259] width 891 height 444
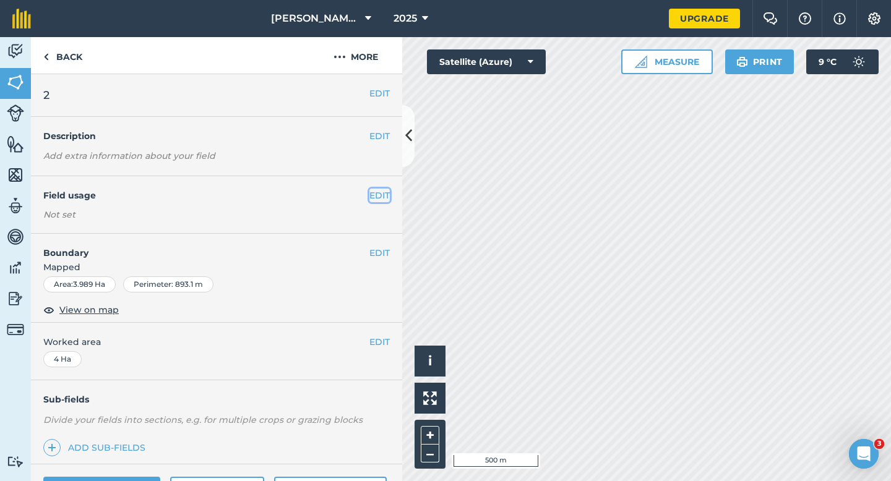
click at [379, 195] on button "EDIT" at bounding box center [379, 196] width 20 height 14
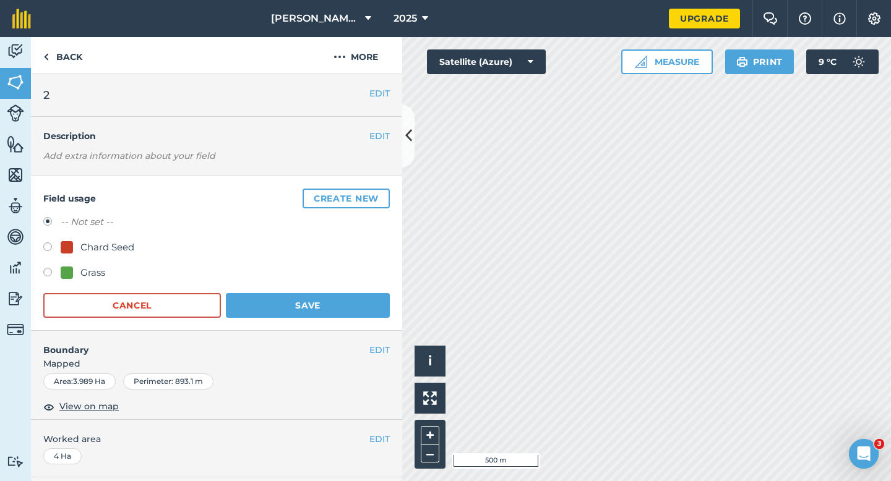
click at [95, 263] on div "-- Not set -- Chard Seed Grass" at bounding box center [216, 249] width 346 height 69
click at [96, 267] on div "Grass" at bounding box center [92, 272] width 25 height 15
radio input "true"
radio input "false"
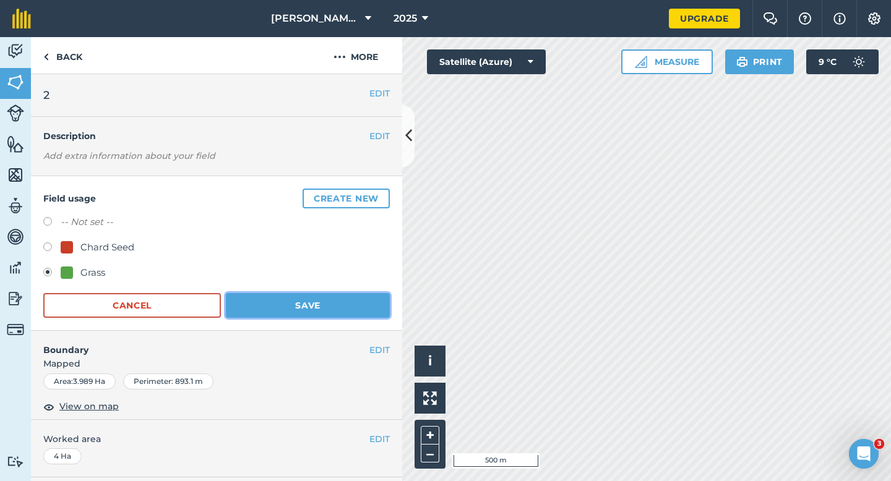
click at [290, 309] on button "Save" at bounding box center [308, 305] width 164 height 25
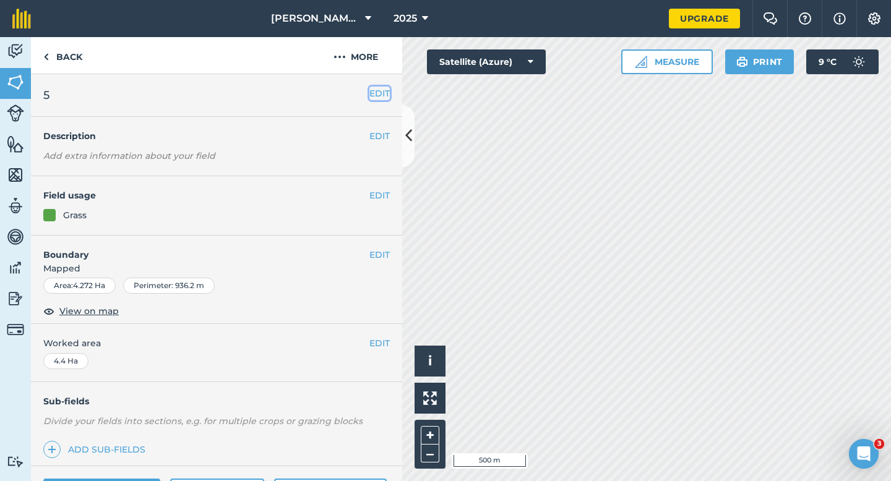
click at [383, 95] on button "EDIT" at bounding box center [379, 94] width 20 height 14
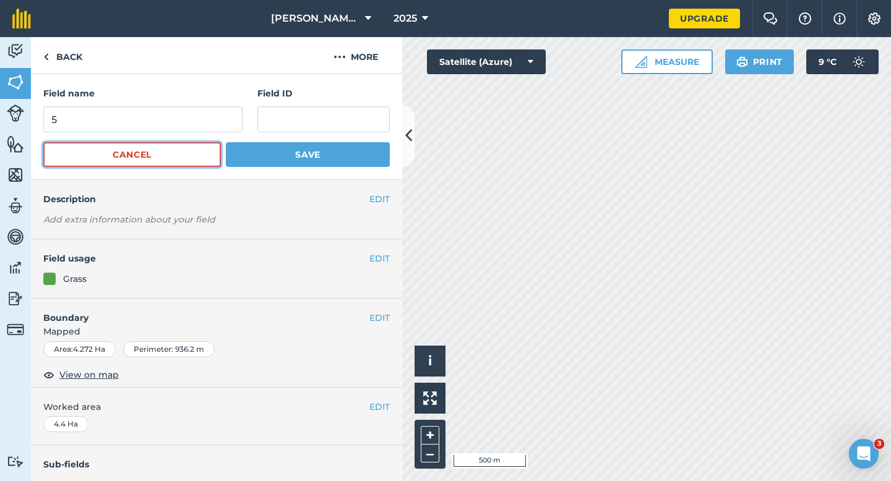
click at [156, 146] on button "Cancel" at bounding box center [131, 154] width 177 height 25
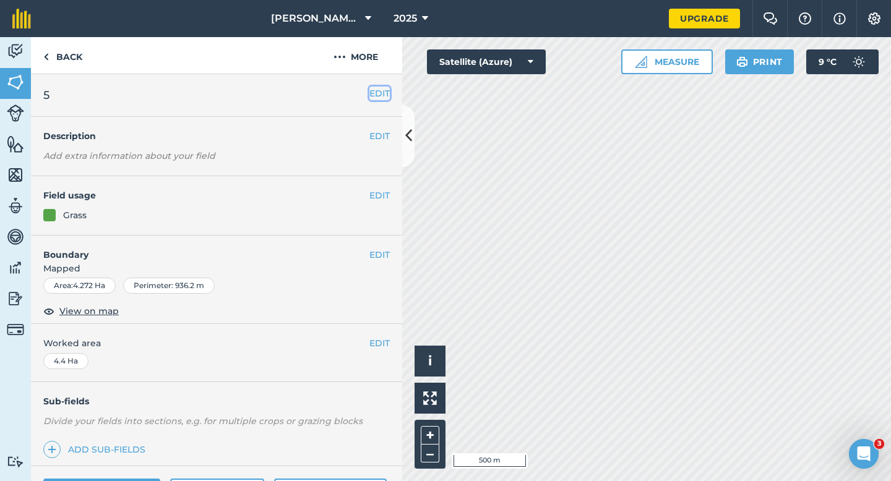
click at [381, 95] on button "EDIT" at bounding box center [379, 94] width 20 height 14
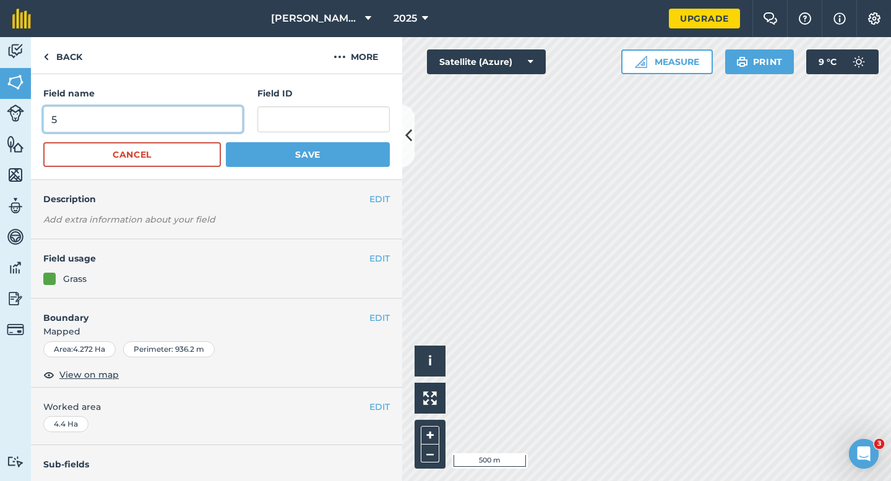
click at [166, 127] on input "5" at bounding box center [142, 119] width 199 height 26
type input "6"
click at [226, 142] on button "Save" at bounding box center [308, 154] width 164 height 25
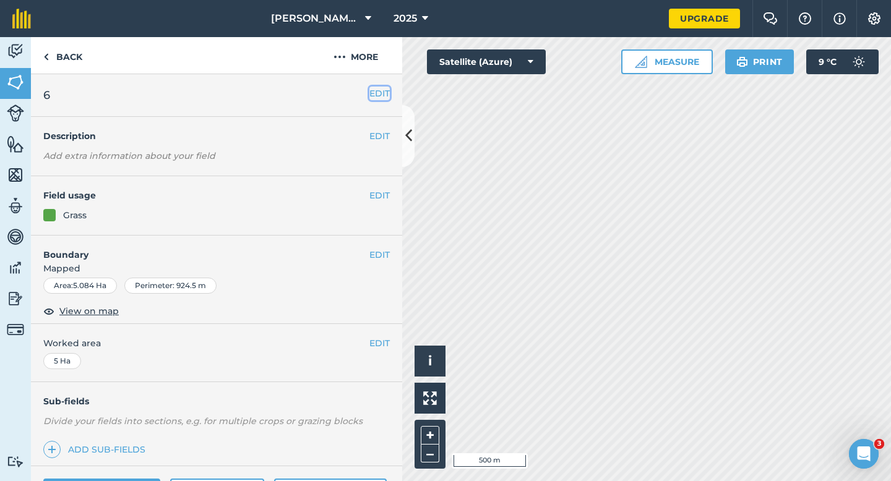
click at [377, 91] on button "EDIT" at bounding box center [379, 94] width 20 height 14
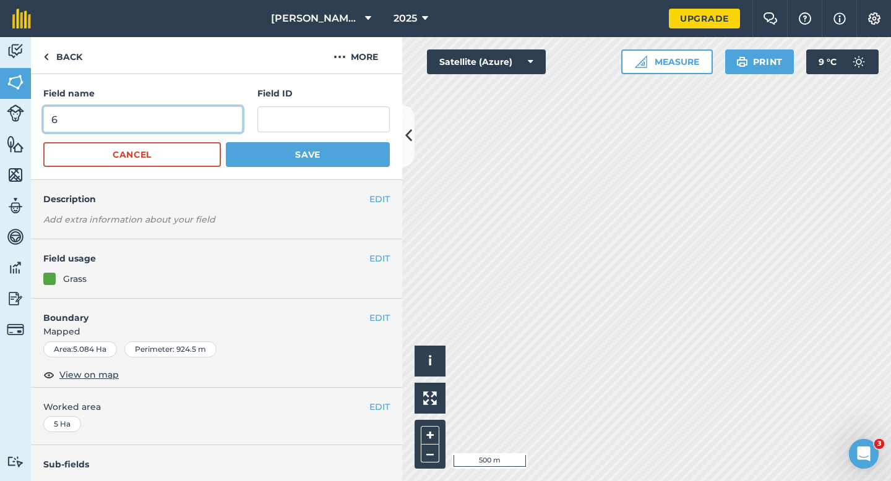
click at [200, 126] on input "6" at bounding box center [142, 119] width 199 height 26
type input "7"
click at [226, 142] on button "Save" at bounding box center [308, 154] width 164 height 25
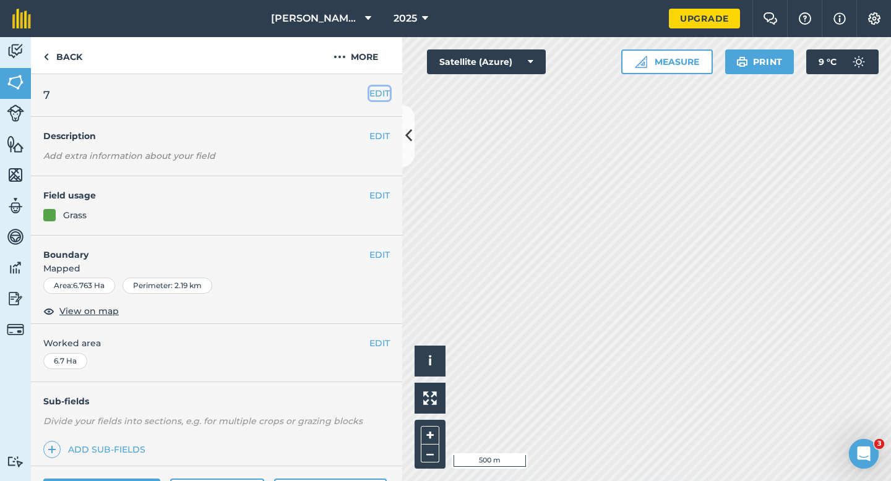
click at [381, 100] on button "EDIT" at bounding box center [379, 94] width 20 height 14
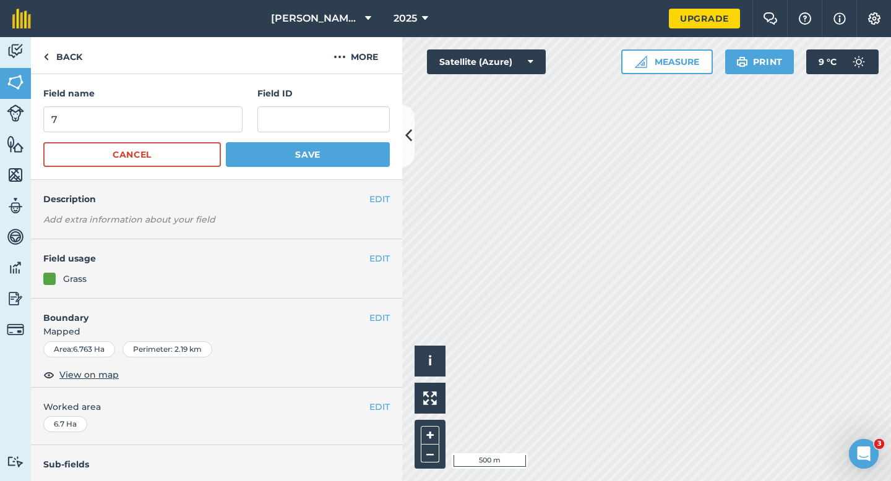
click at [252, 121] on div "Field name 7 Field ID" at bounding box center [216, 110] width 346 height 46
click at [228, 121] on input "7" at bounding box center [142, 119] width 199 height 26
type input "8"
click at [226, 142] on button "Save" at bounding box center [308, 154] width 164 height 25
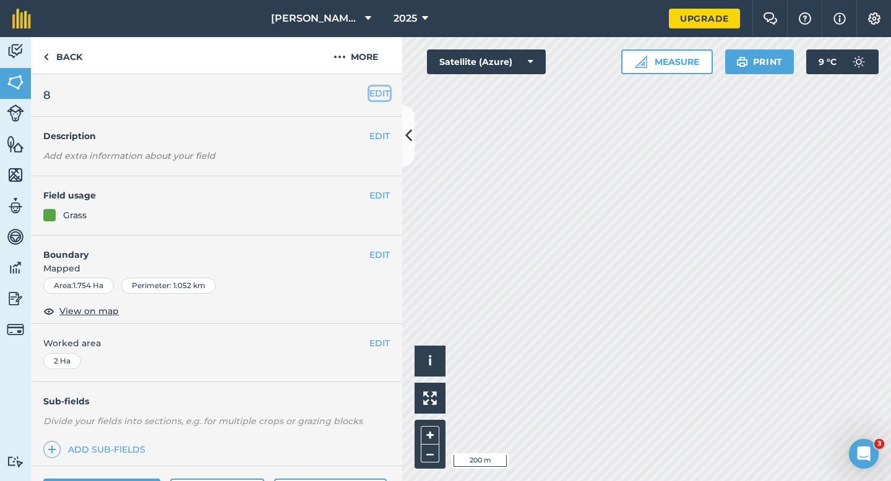
click at [383, 87] on button "EDIT" at bounding box center [379, 94] width 20 height 14
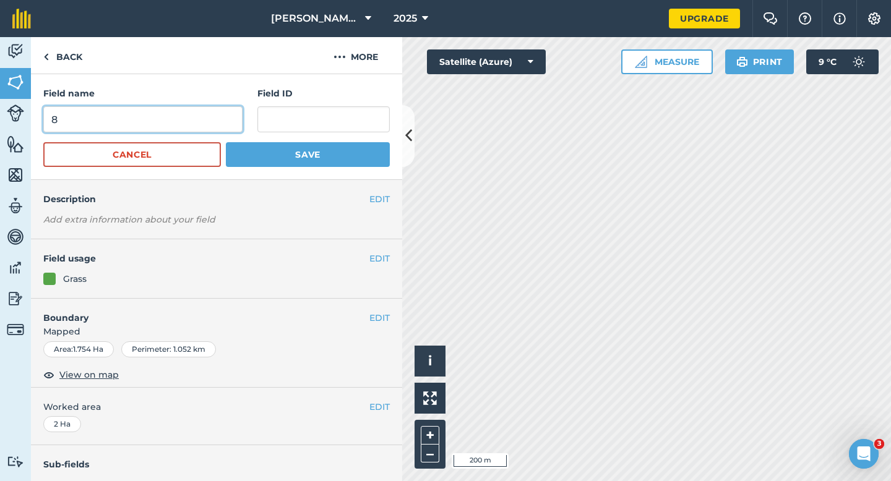
click at [231, 119] on input "8" at bounding box center [142, 119] width 199 height 26
type input "9"
click at [226, 142] on button "Save" at bounding box center [308, 154] width 164 height 25
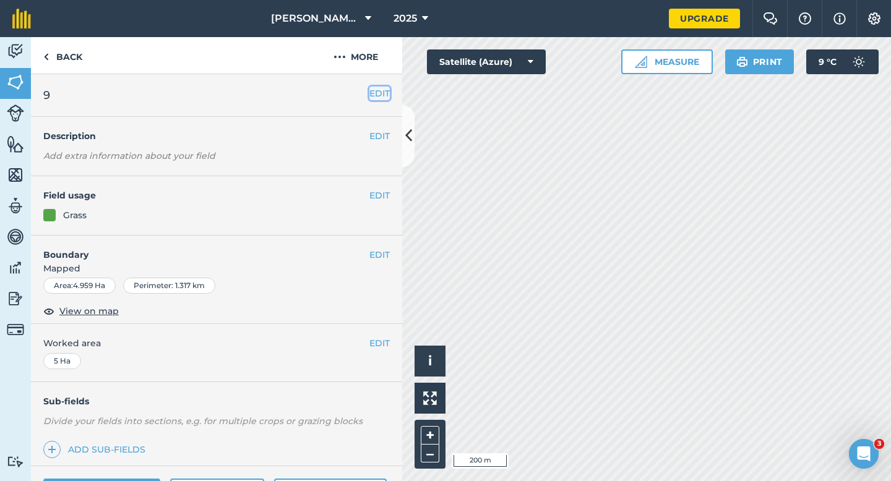
click at [385, 90] on button "EDIT" at bounding box center [379, 94] width 20 height 14
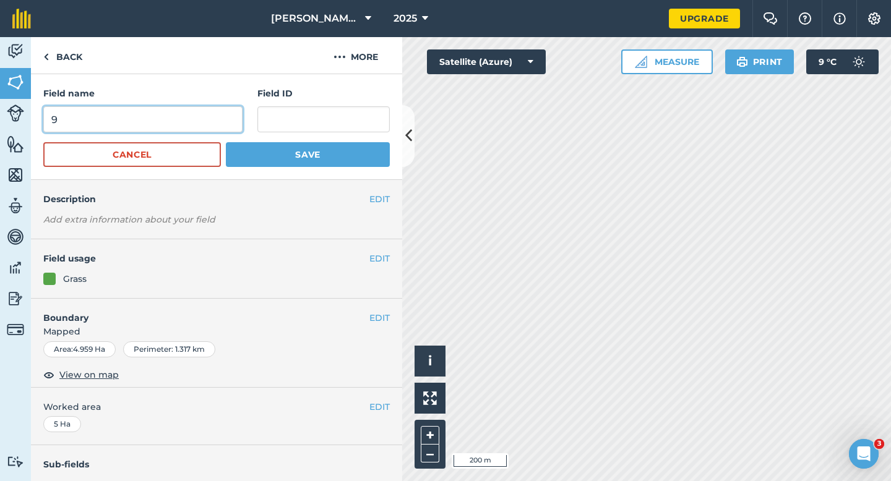
click at [207, 131] on input "9" at bounding box center [142, 119] width 199 height 26
type input "10"
click at [226, 142] on button "Save" at bounding box center [308, 154] width 164 height 25
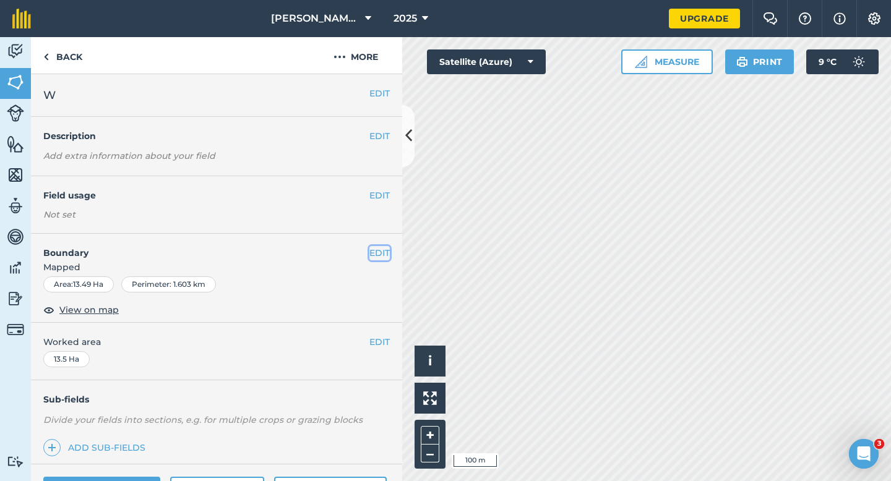
click at [387, 250] on button "EDIT" at bounding box center [379, 253] width 20 height 14
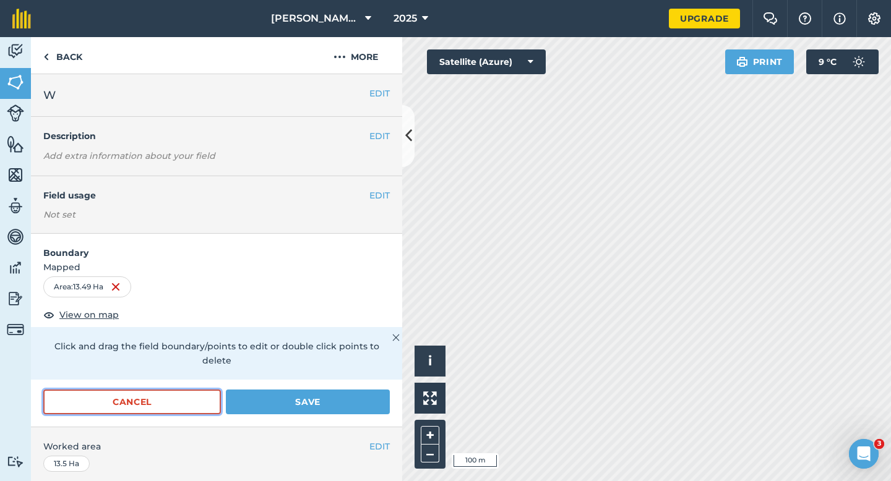
click at [193, 390] on button "Cancel" at bounding box center [131, 402] width 177 height 25
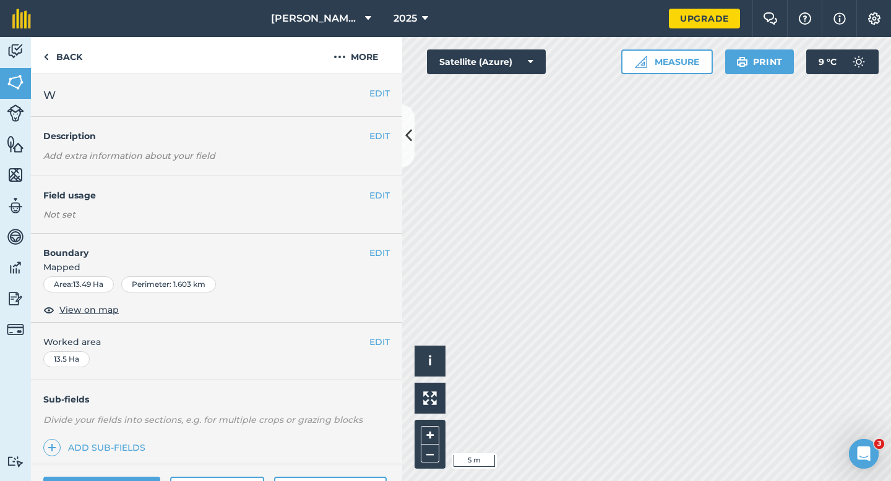
click at [382, 262] on span "Mapped" at bounding box center [216, 267] width 371 height 14
click at [382, 253] on button "EDIT" at bounding box center [379, 253] width 20 height 14
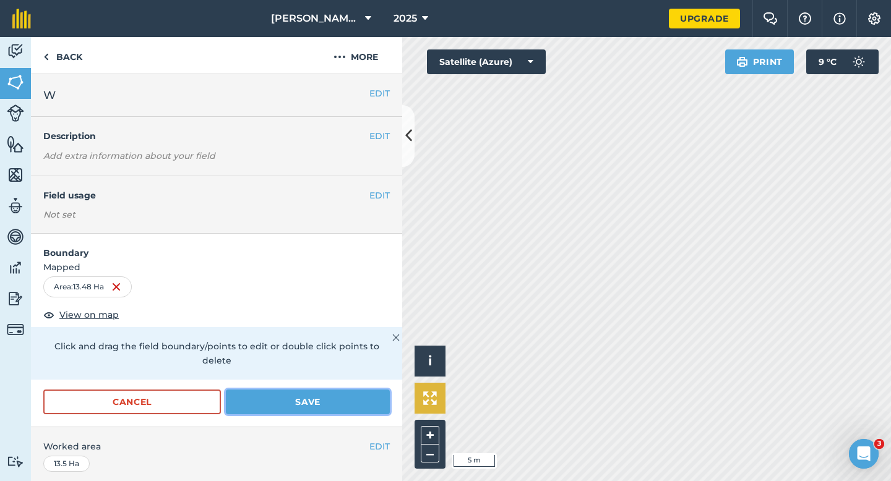
click at [615, 344] on div "Activity Fields Livestock Features Maps Team Vehicles Data Reporting Billing Tu…" at bounding box center [445, 259] width 891 height 444
click at [378, 390] on button "Save" at bounding box center [308, 402] width 164 height 25
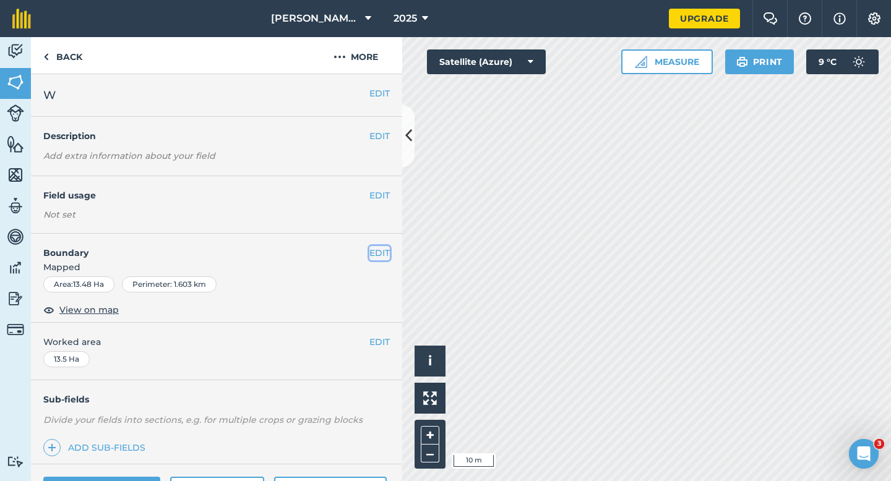
click at [382, 259] on button "EDIT" at bounding box center [379, 253] width 20 height 14
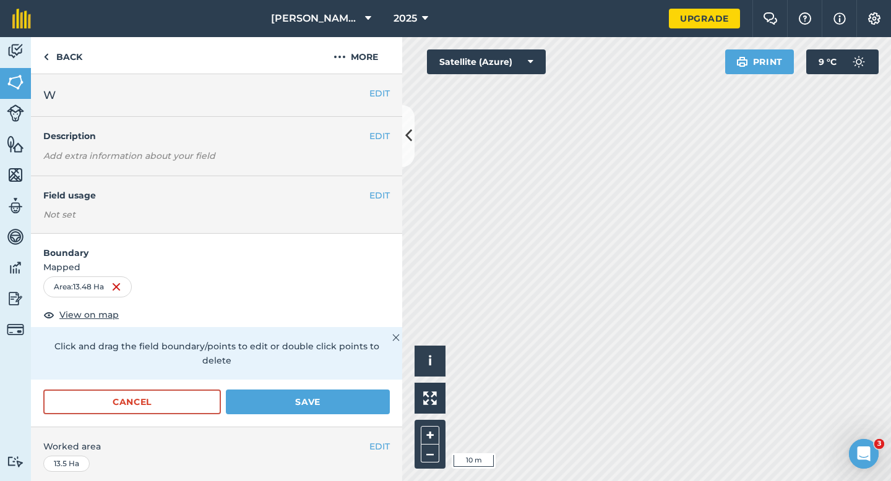
click at [382, 253] on h4 "Boundary" at bounding box center [216, 247] width 371 height 26
click at [342, 402] on div "Cancel Save" at bounding box center [216, 408] width 371 height 37
click at [344, 393] on button "Save" at bounding box center [308, 402] width 164 height 25
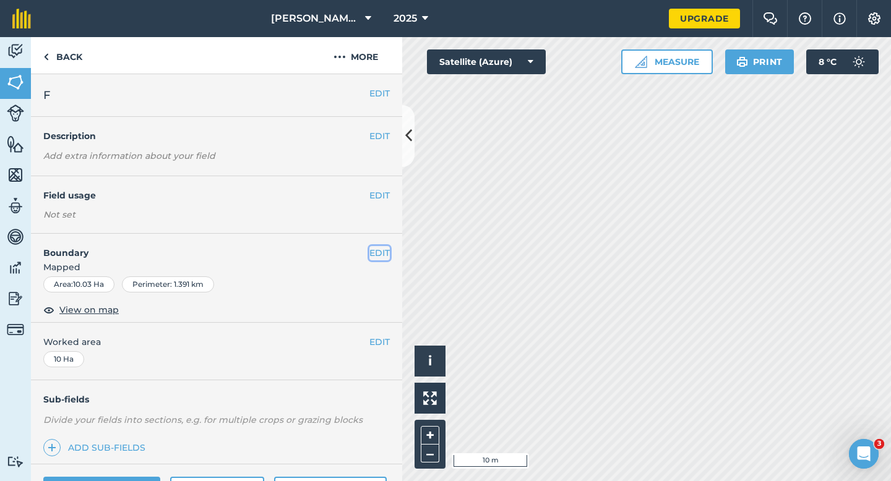
click at [382, 256] on button "EDIT" at bounding box center [379, 253] width 20 height 14
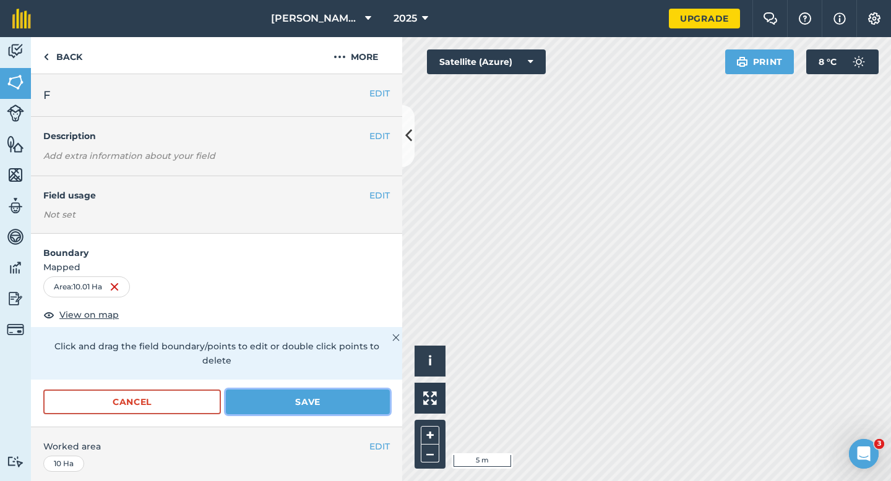
click at [362, 390] on button "Save" at bounding box center [308, 402] width 164 height 25
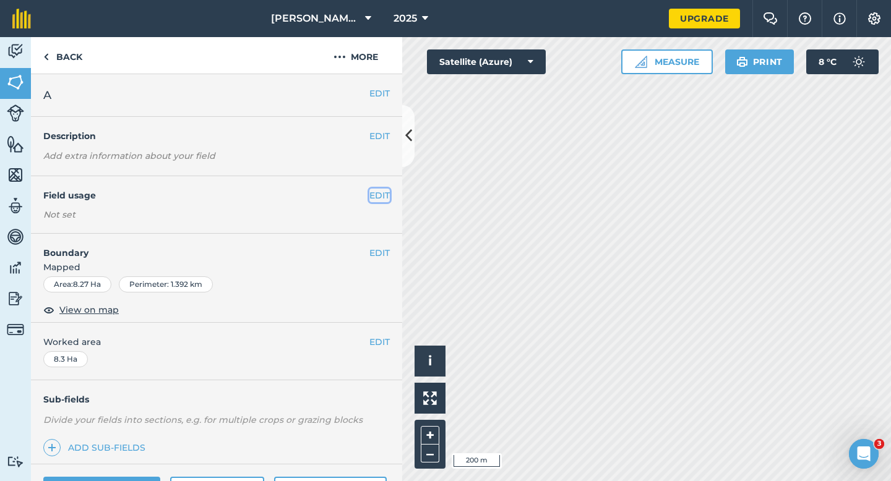
click at [372, 199] on button "EDIT" at bounding box center [379, 196] width 20 height 14
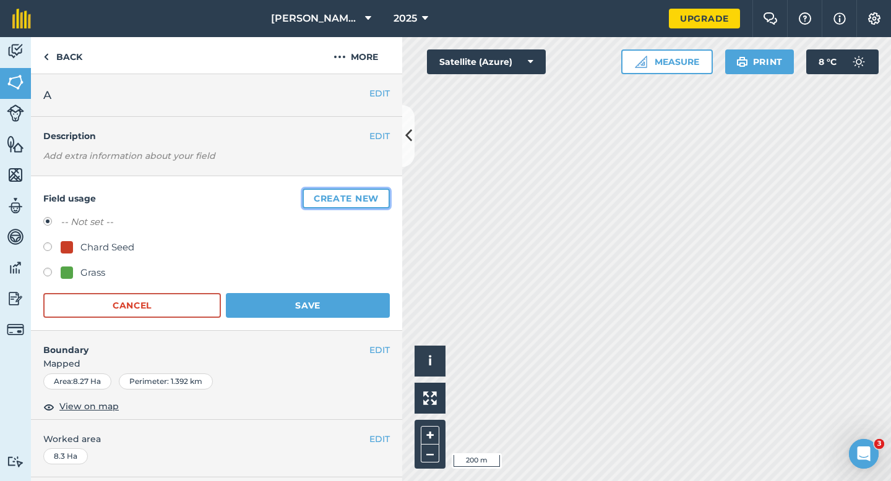
click at [373, 200] on button "Create new" at bounding box center [345, 199] width 87 height 20
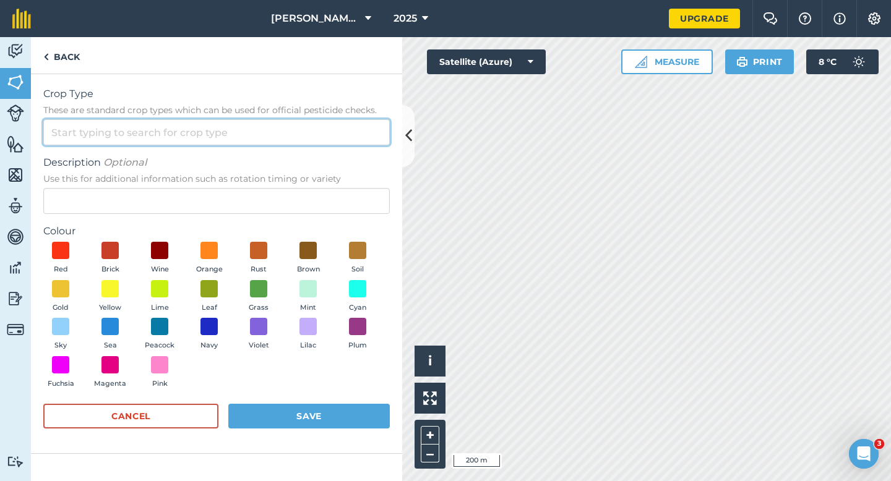
click at [343, 126] on input "Crop Type These are standard crop types which can be used for official pesticid…" at bounding box center [216, 132] width 346 height 26
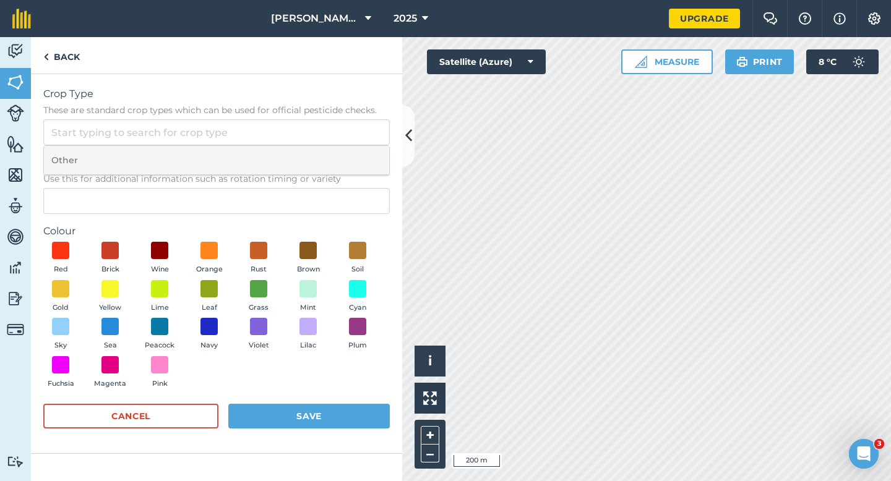
click at [340, 172] on li "Other" at bounding box center [216, 160] width 345 height 29
type input "Other"
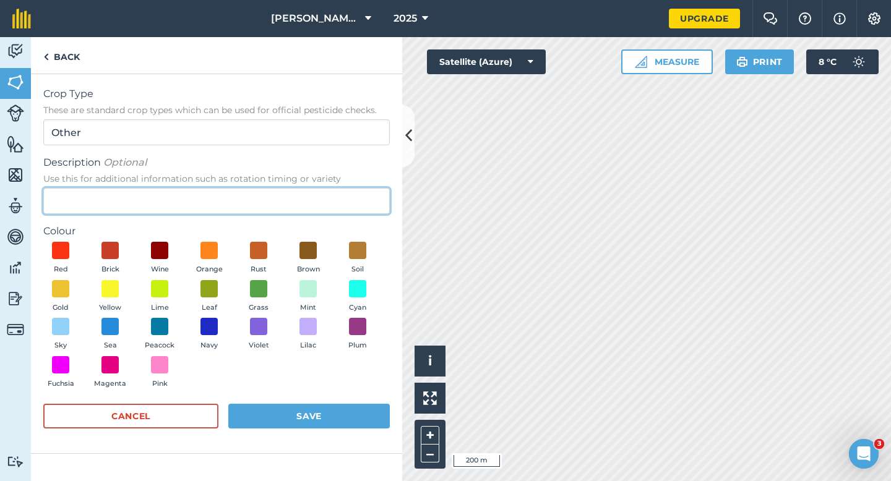
click at [330, 212] on input "Description Optional Use this for additional information such as rotation timin…" at bounding box center [216, 201] width 346 height 26
type input "Wheat"
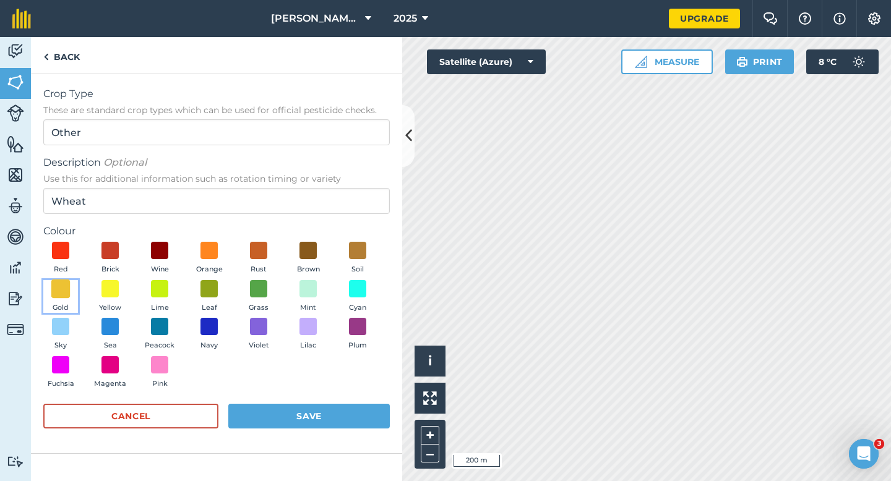
click at [64, 292] on span at bounding box center [60, 288] width 19 height 19
click at [289, 401] on form "Crop Type These are standard crop types which can be used for official pesticid…" at bounding box center [216, 264] width 346 height 354
click at [293, 417] on button "Save" at bounding box center [308, 416] width 161 height 25
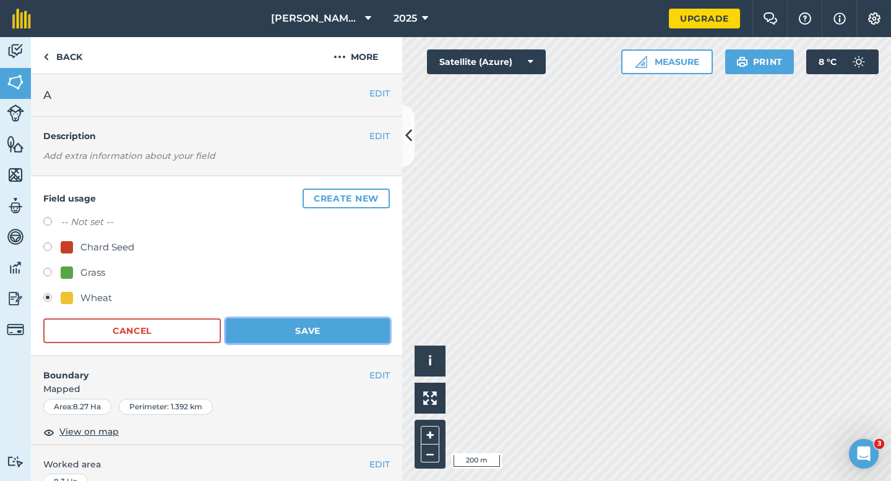
click at [340, 339] on button "Save" at bounding box center [308, 330] width 164 height 25
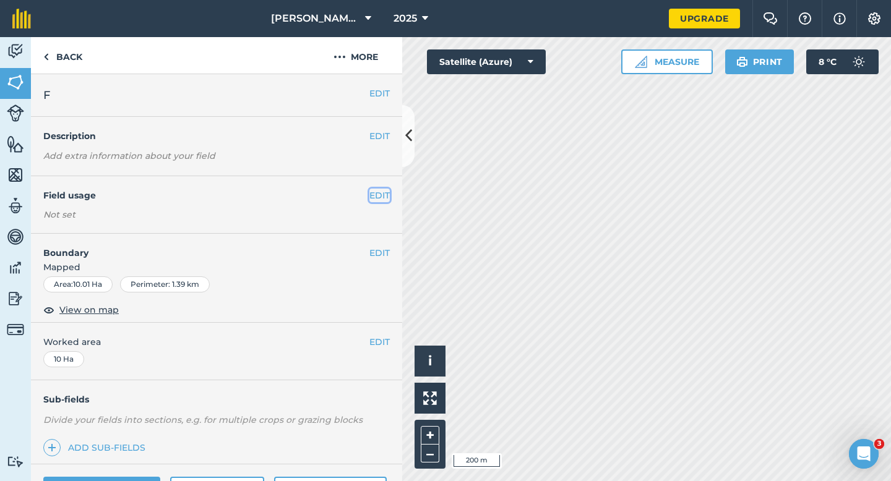
click at [375, 195] on button "EDIT" at bounding box center [379, 196] width 20 height 14
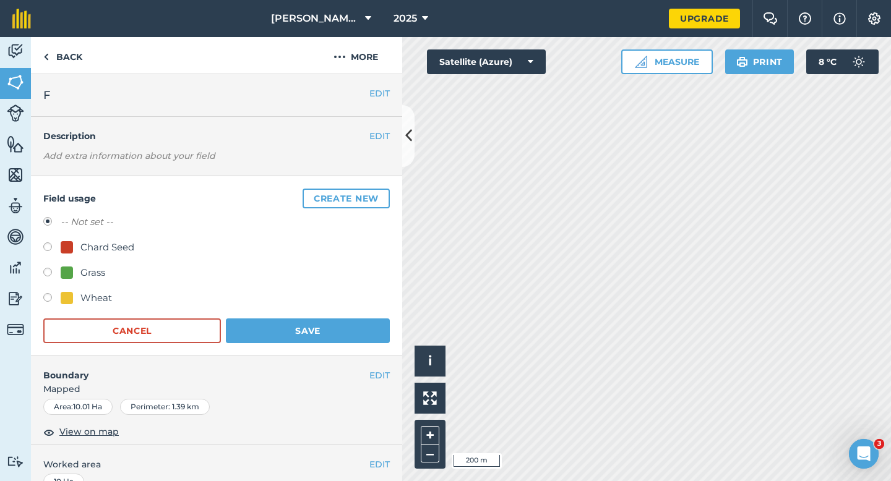
click at [88, 299] on div "Wheat" at bounding box center [96, 298] width 32 height 15
radio input "true"
radio input "false"
click at [302, 325] on button "Save" at bounding box center [308, 330] width 164 height 25
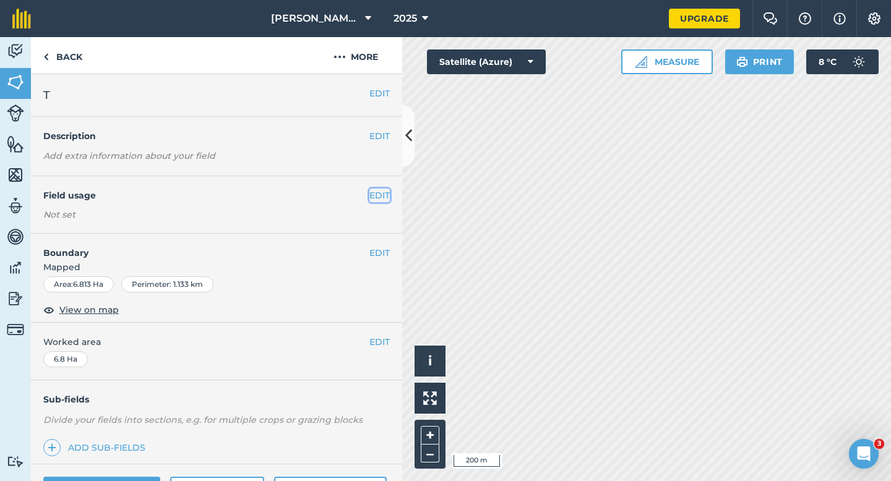
click at [380, 197] on button "EDIT" at bounding box center [379, 196] width 20 height 14
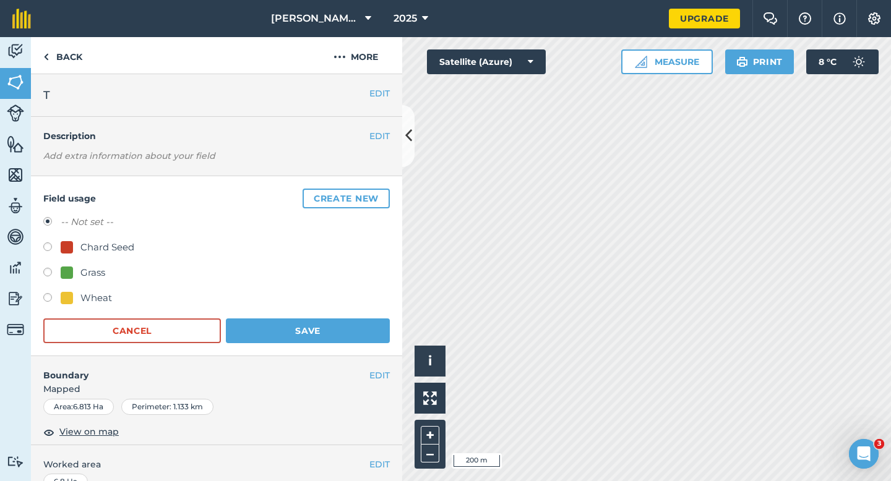
click at [113, 288] on div "-- Not set -- Chard Seed Grass Wheat" at bounding box center [216, 262] width 346 height 94
click at [106, 294] on div "Wheat" at bounding box center [96, 298] width 32 height 15
radio input "true"
radio input "false"
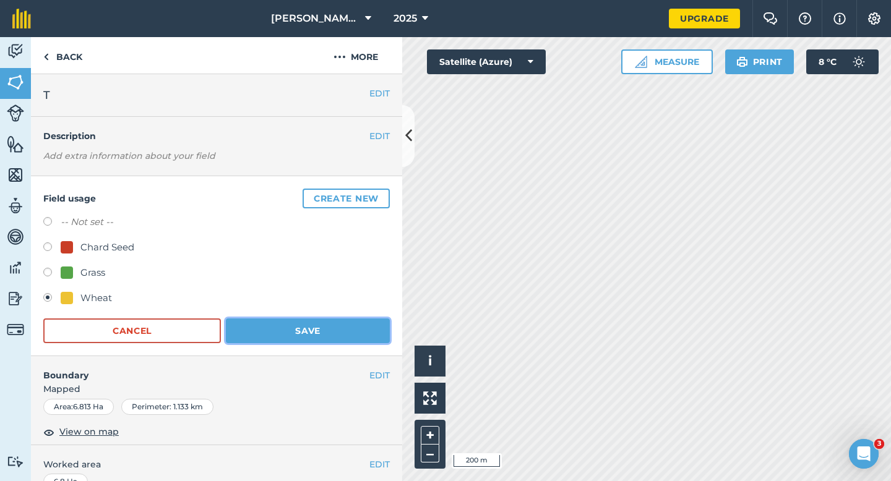
click at [286, 342] on button "Save" at bounding box center [308, 330] width 164 height 25
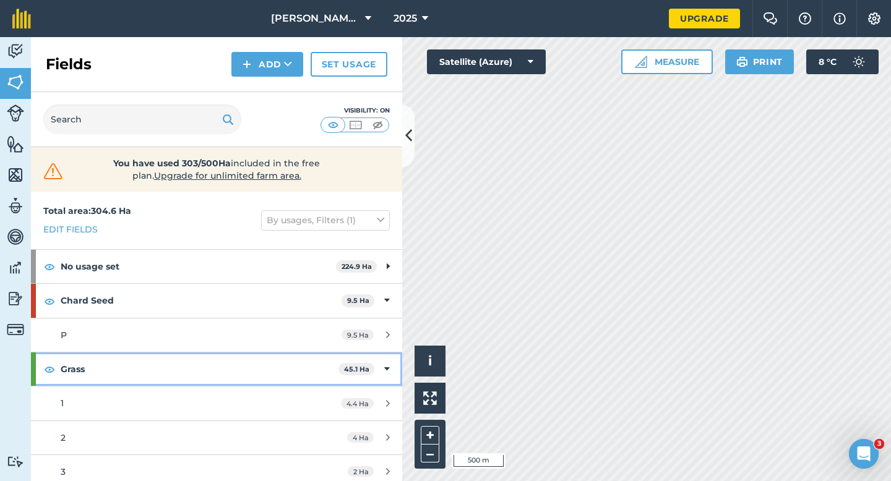
click at [392, 359] on div "Grass 45.1 Ha" at bounding box center [216, 369] width 371 height 33
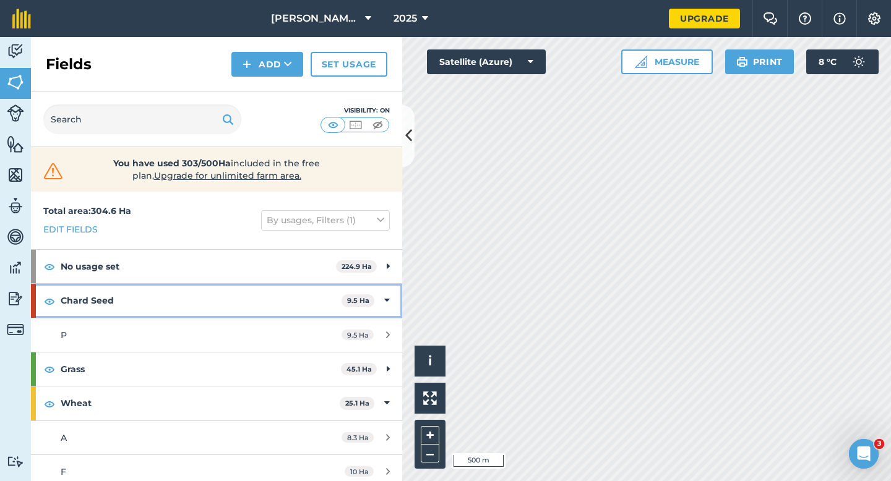
click at [386, 303] on icon at bounding box center [387, 301] width 6 height 14
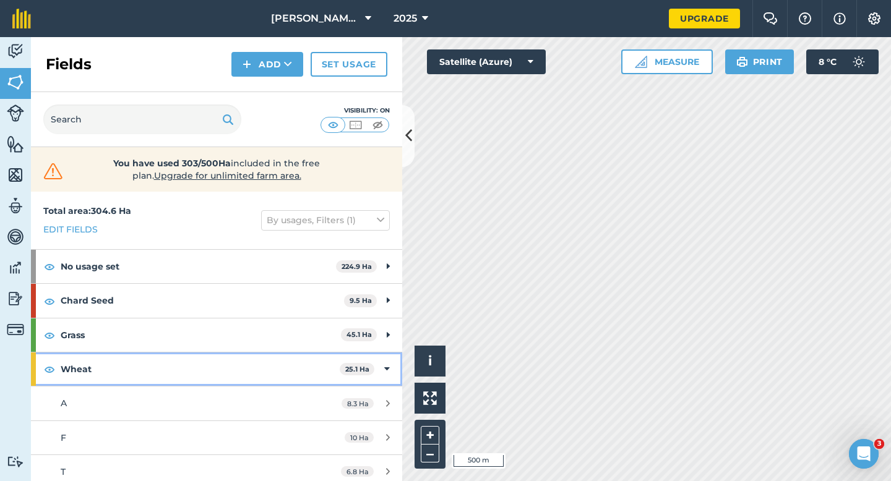
click at [387, 363] on icon at bounding box center [387, 369] width 6 height 14
